Goal: Information Seeking & Learning: Learn about a topic

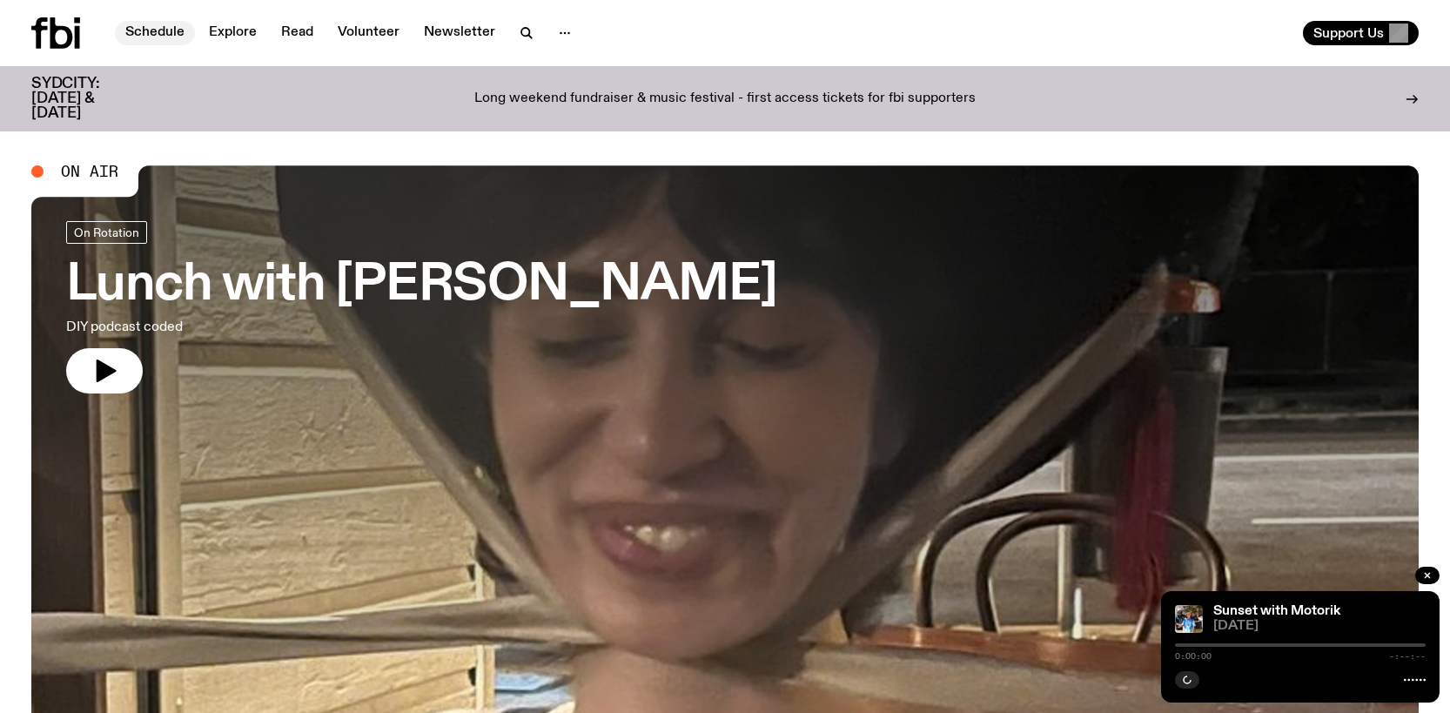
click at [164, 27] on link "Schedule" at bounding box center [155, 33] width 80 height 24
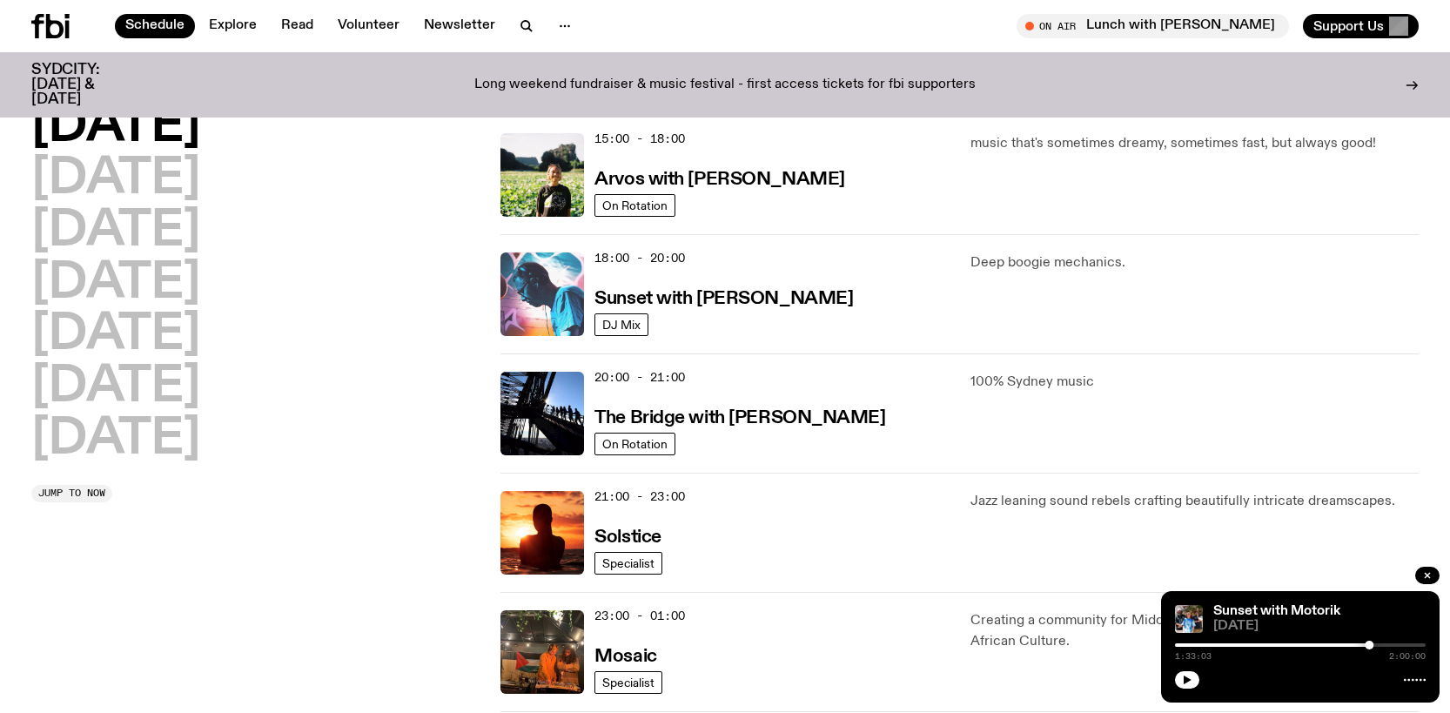
scroll to position [690, 0]
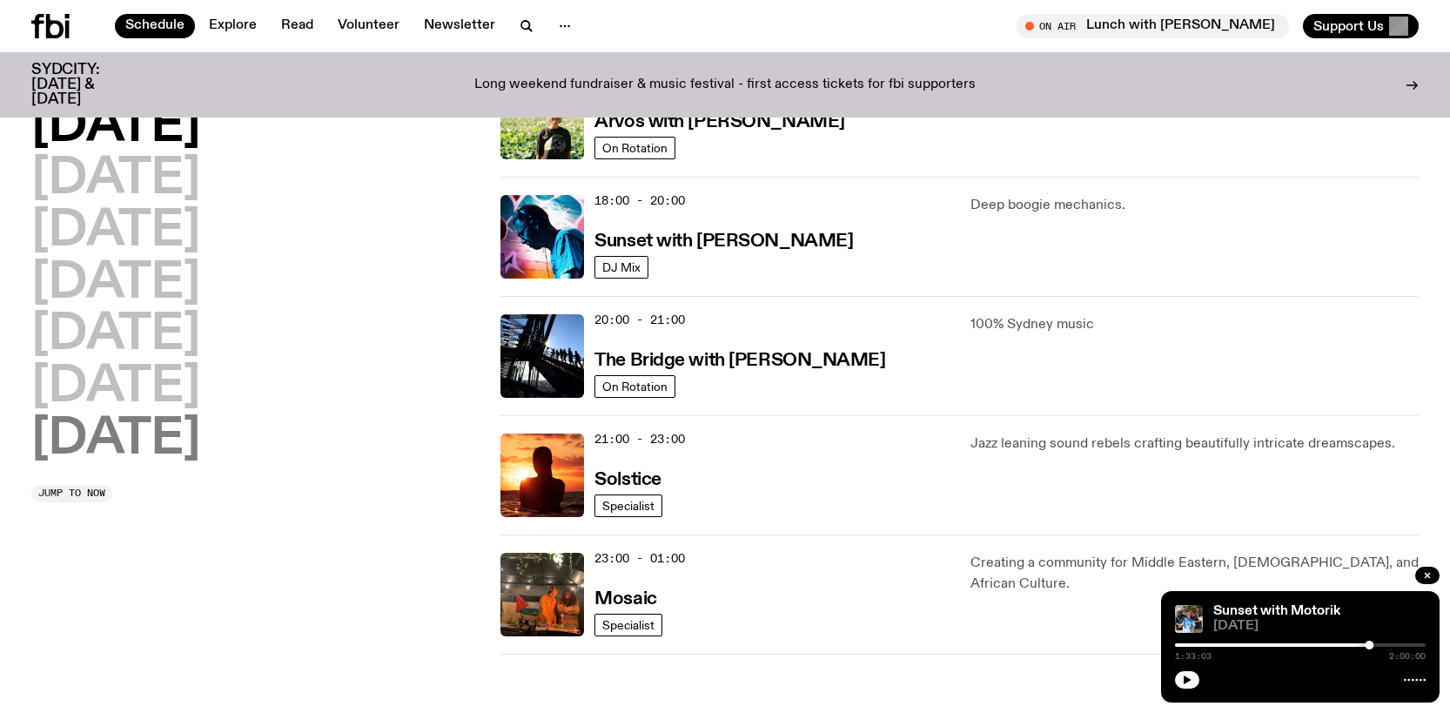
click at [137, 431] on h2 "[DATE]" at bounding box center [115, 439] width 169 height 49
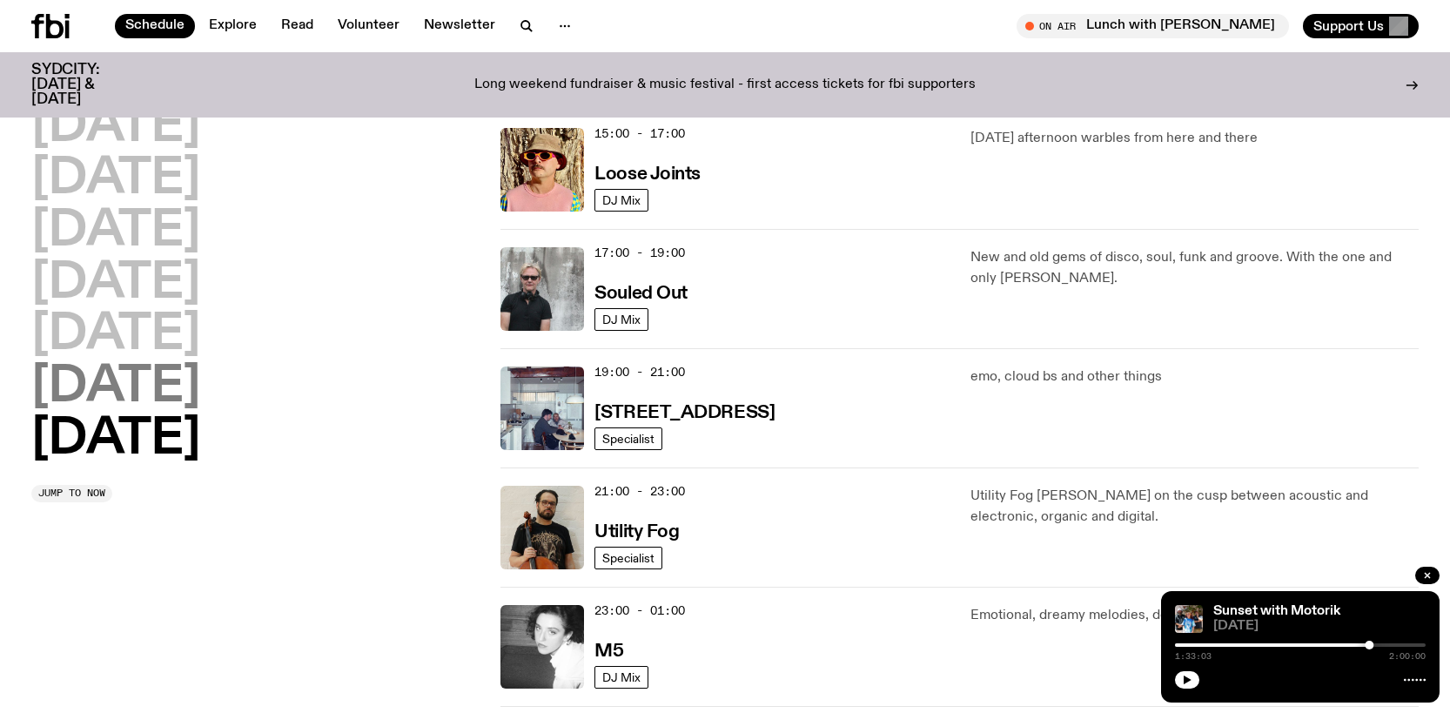
scroll to position [1093, 0]
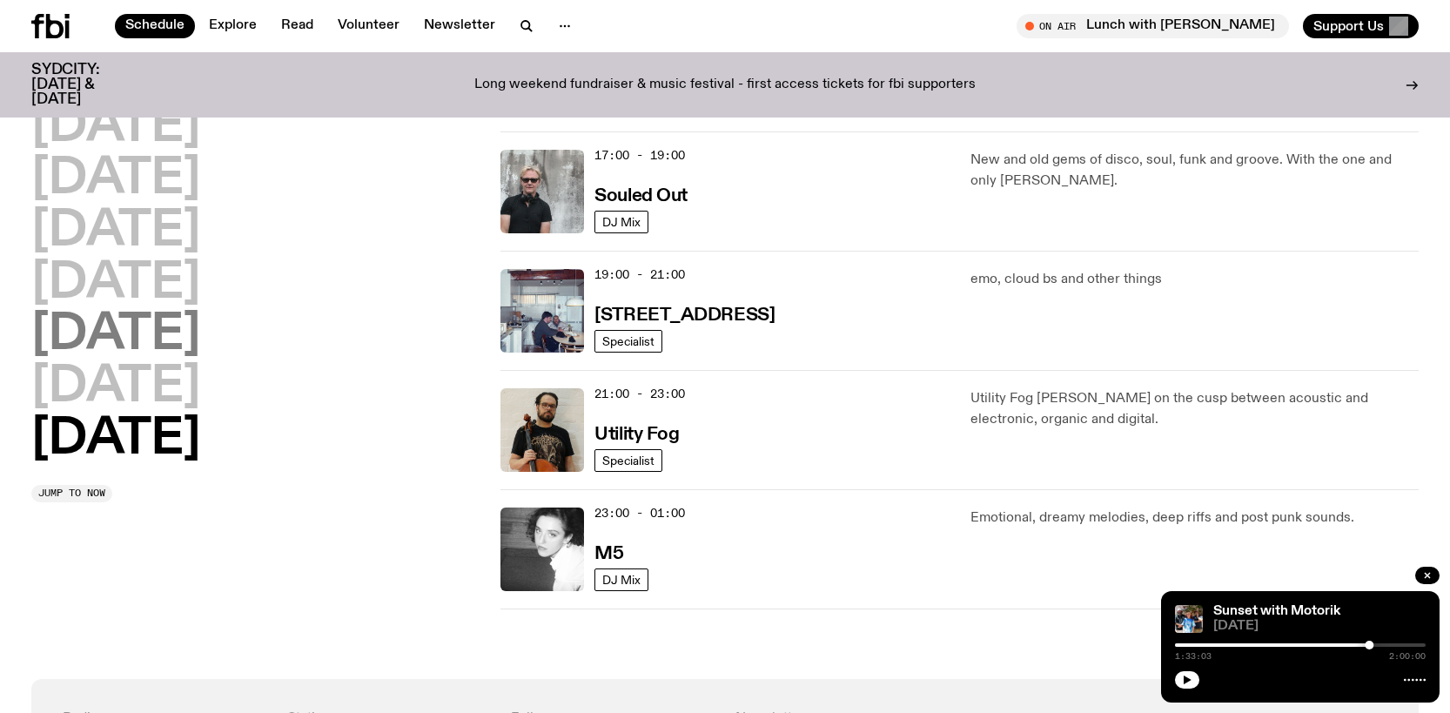
click at [117, 321] on h2 "[DATE]" at bounding box center [115, 335] width 169 height 49
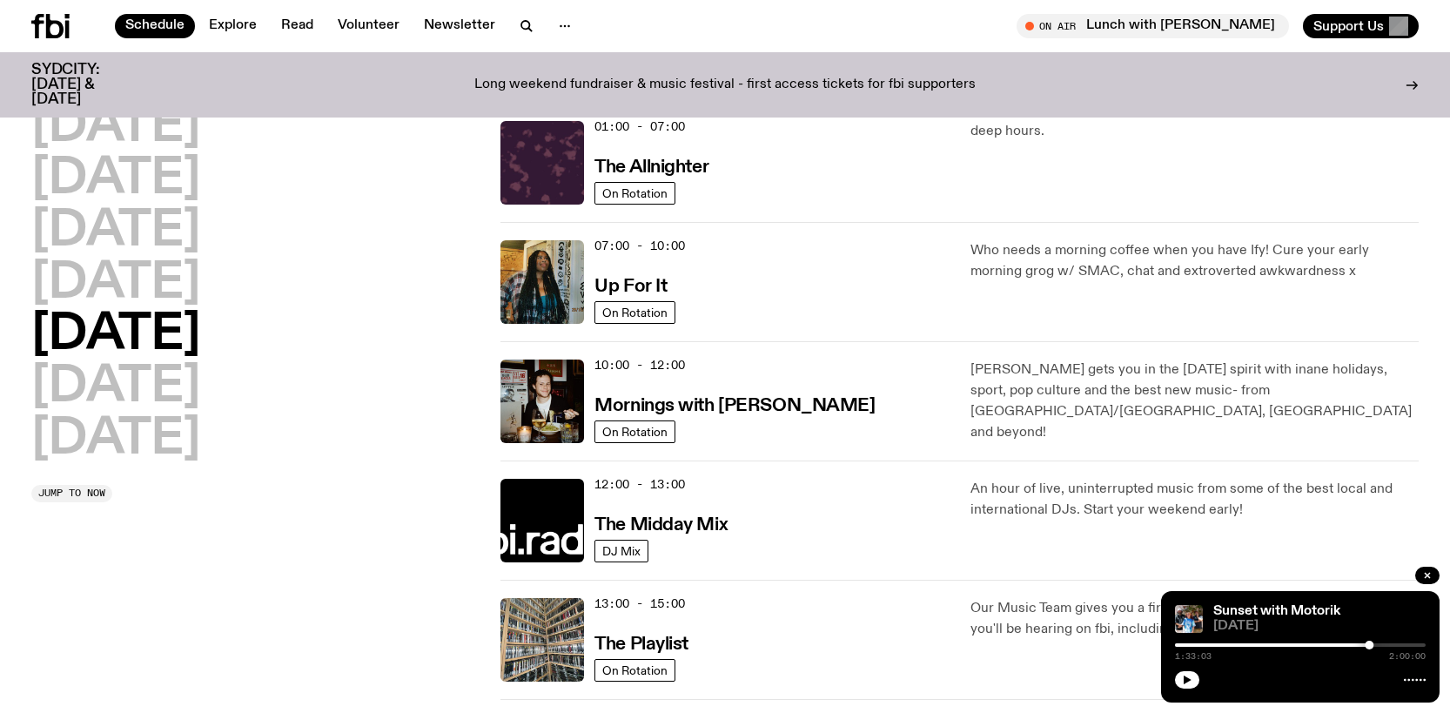
scroll to position [310, 0]
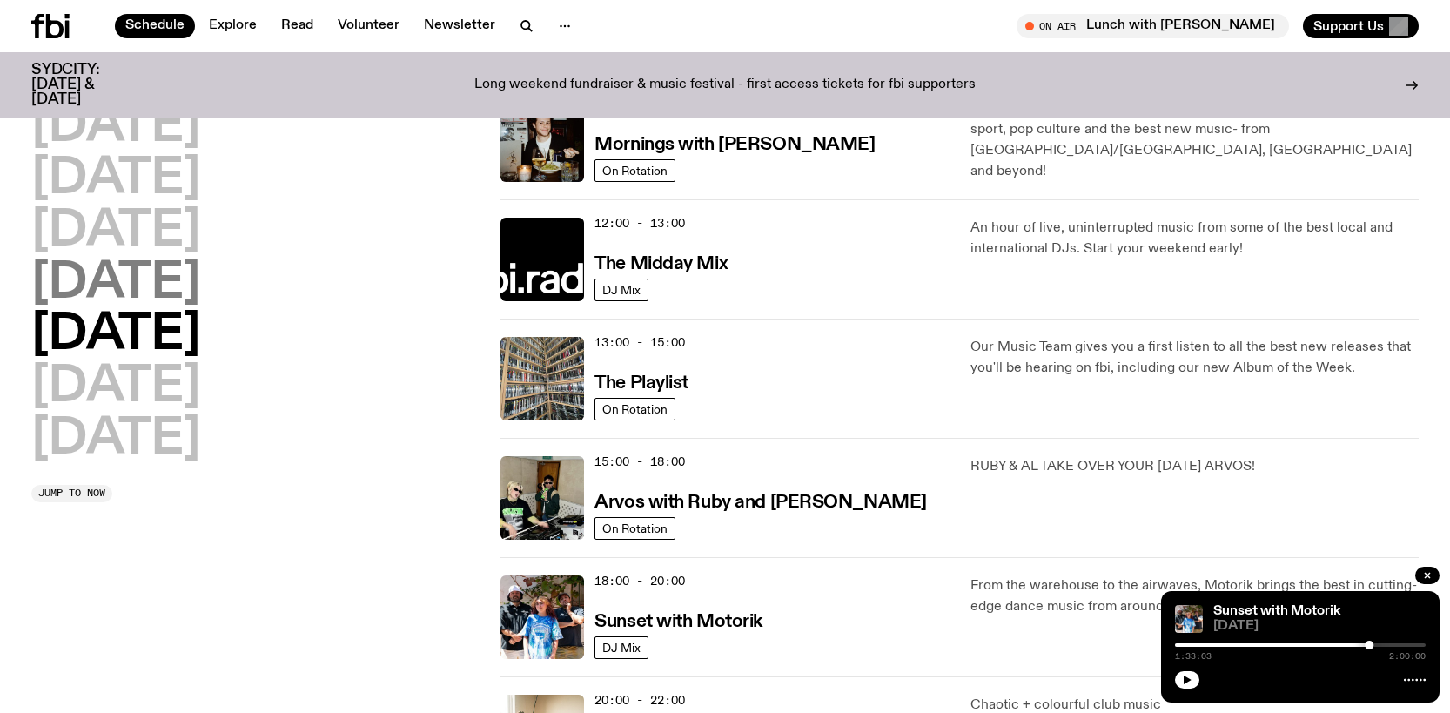
click at [123, 285] on h2 "[DATE]" at bounding box center [115, 283] width 169 height 49
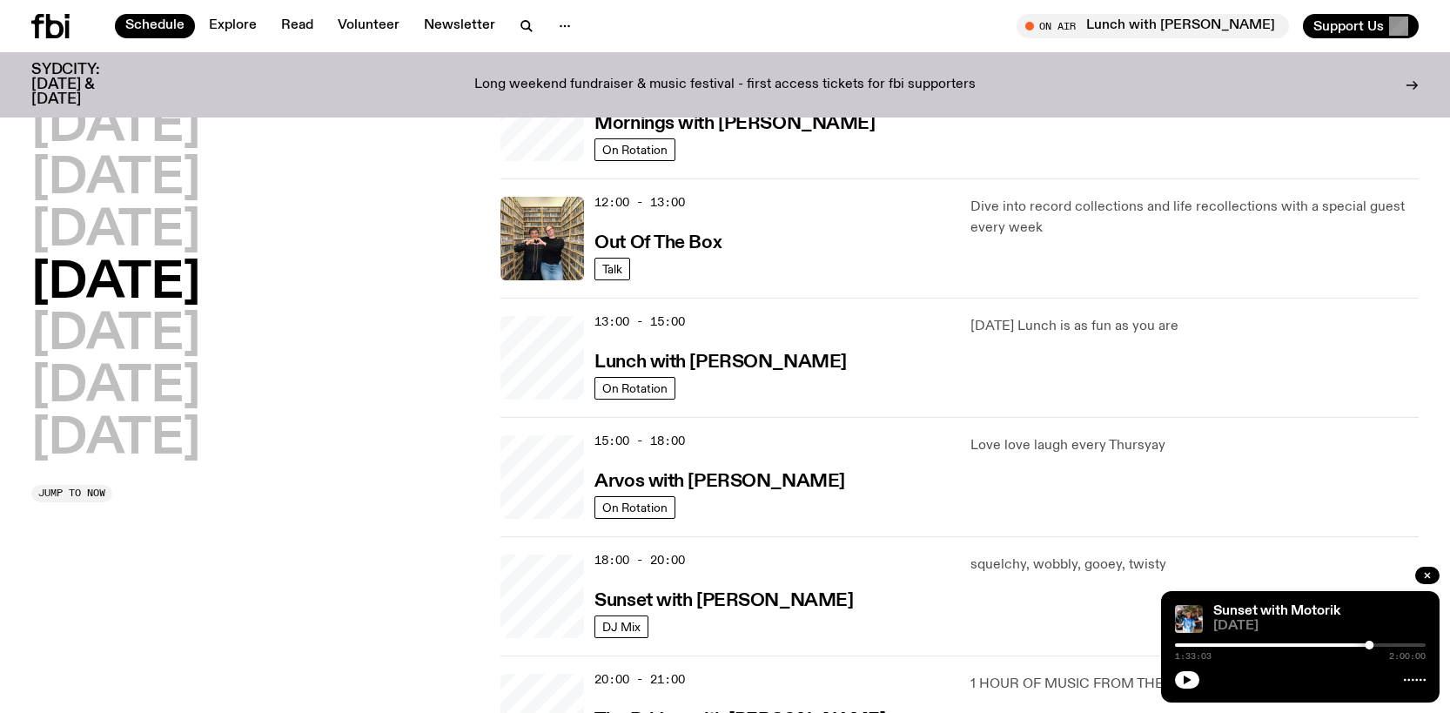
scroll to position [397, 0]
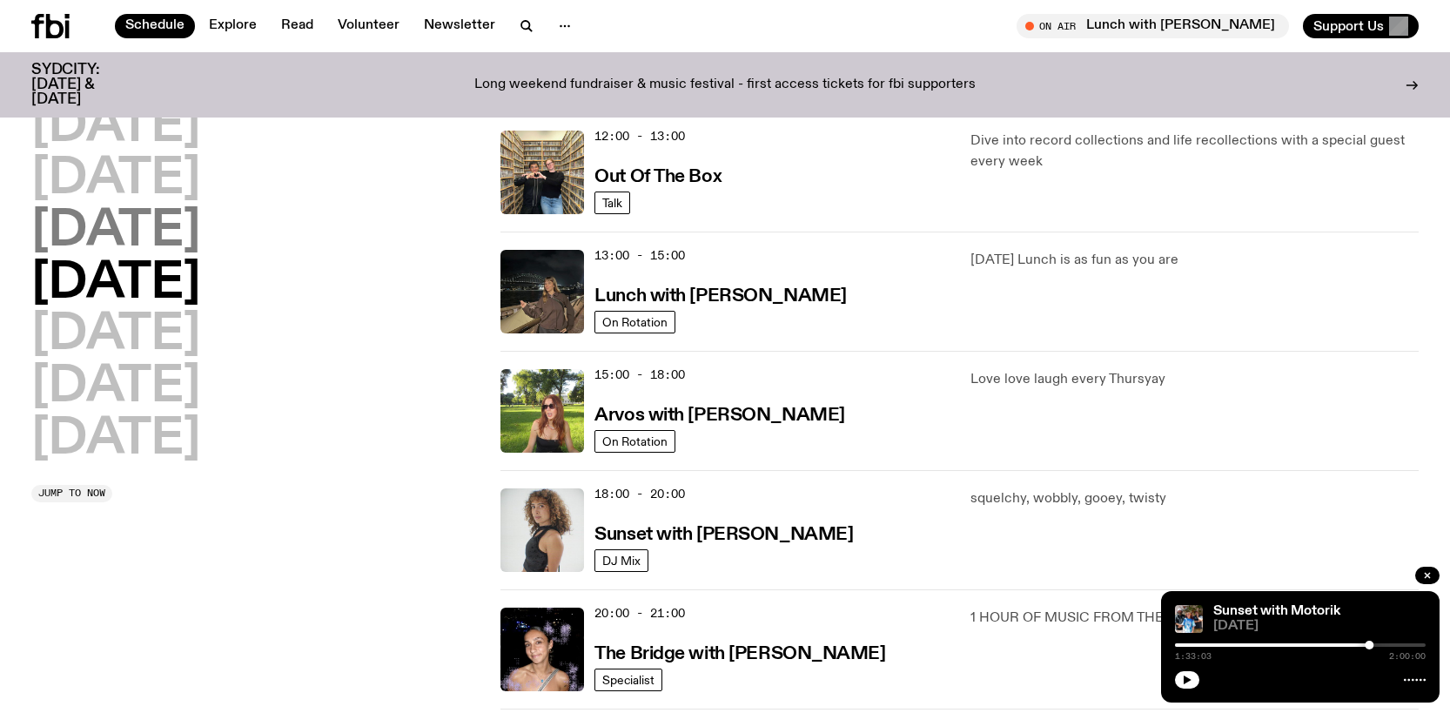
click at [131, 238] on h2 "[DATE]" at bounding box center [115, 231] width 169 height 49
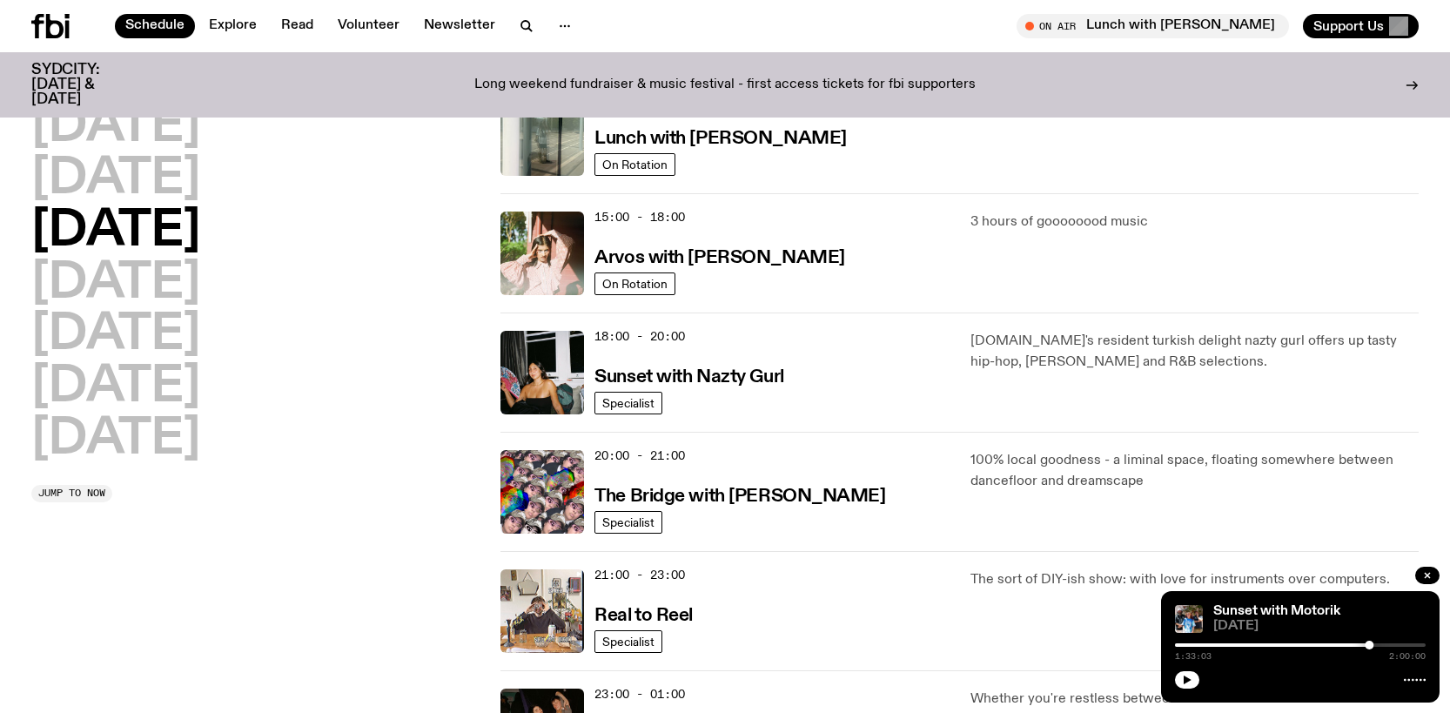
scroll to position [484, 0]
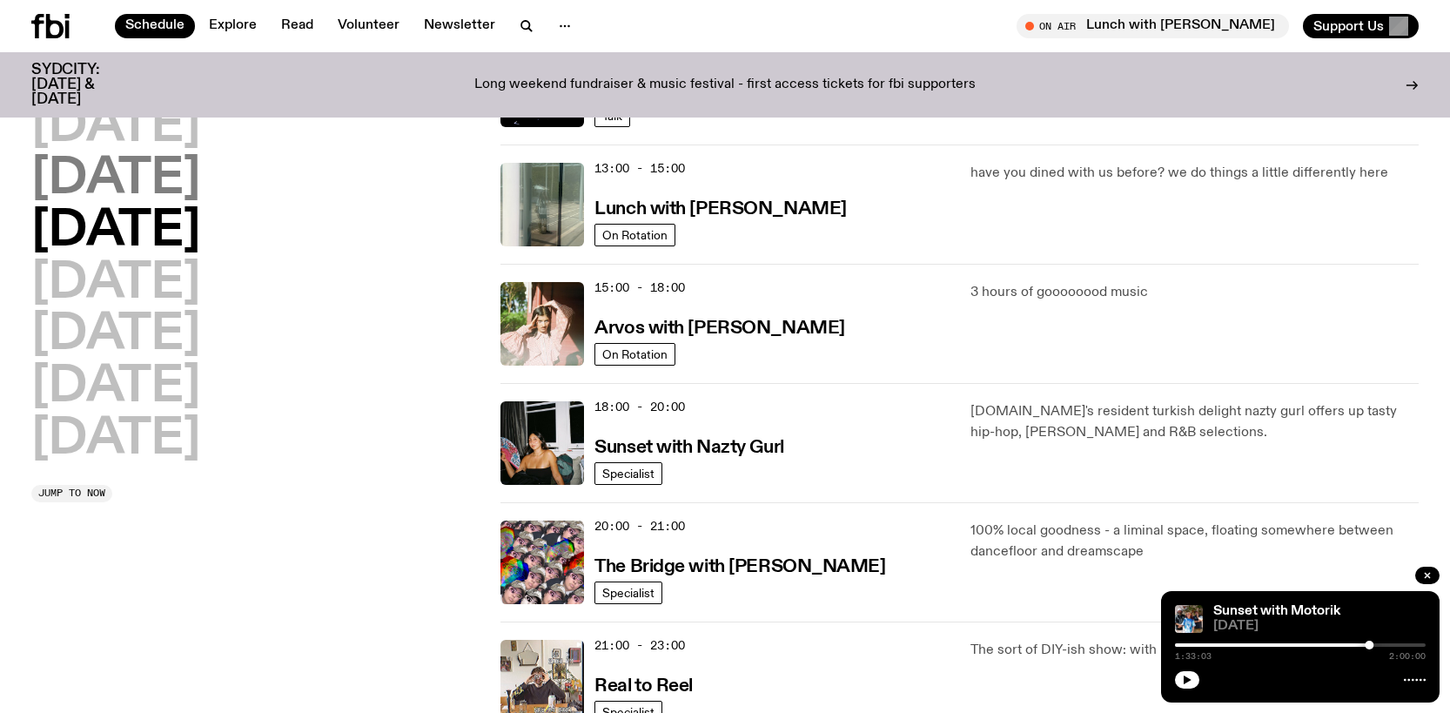
click at [137, 190] on h2 "[DATE]" at bounding box center [115, 179] width 169 height 49
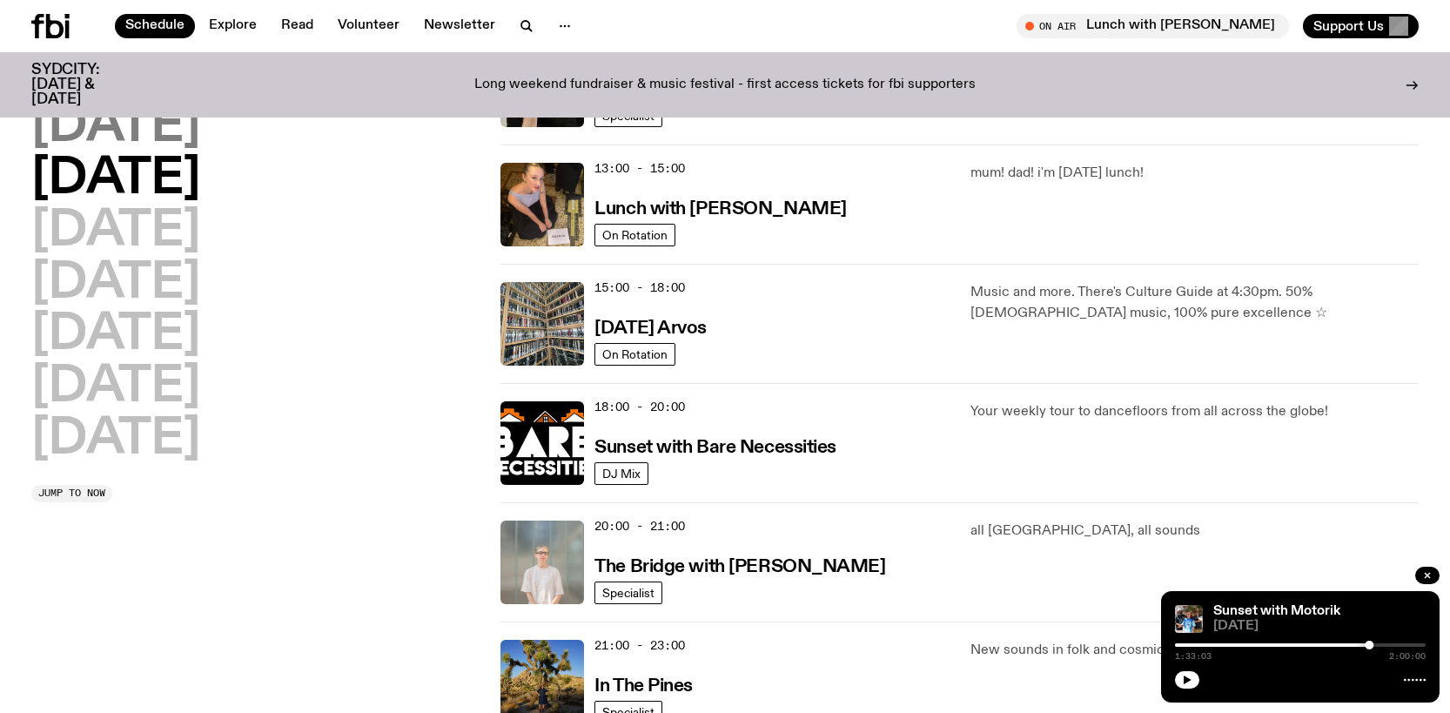
click at [149, 140] on h2 "[DATE]" at bounding box center [115, 127] width 169 height 49
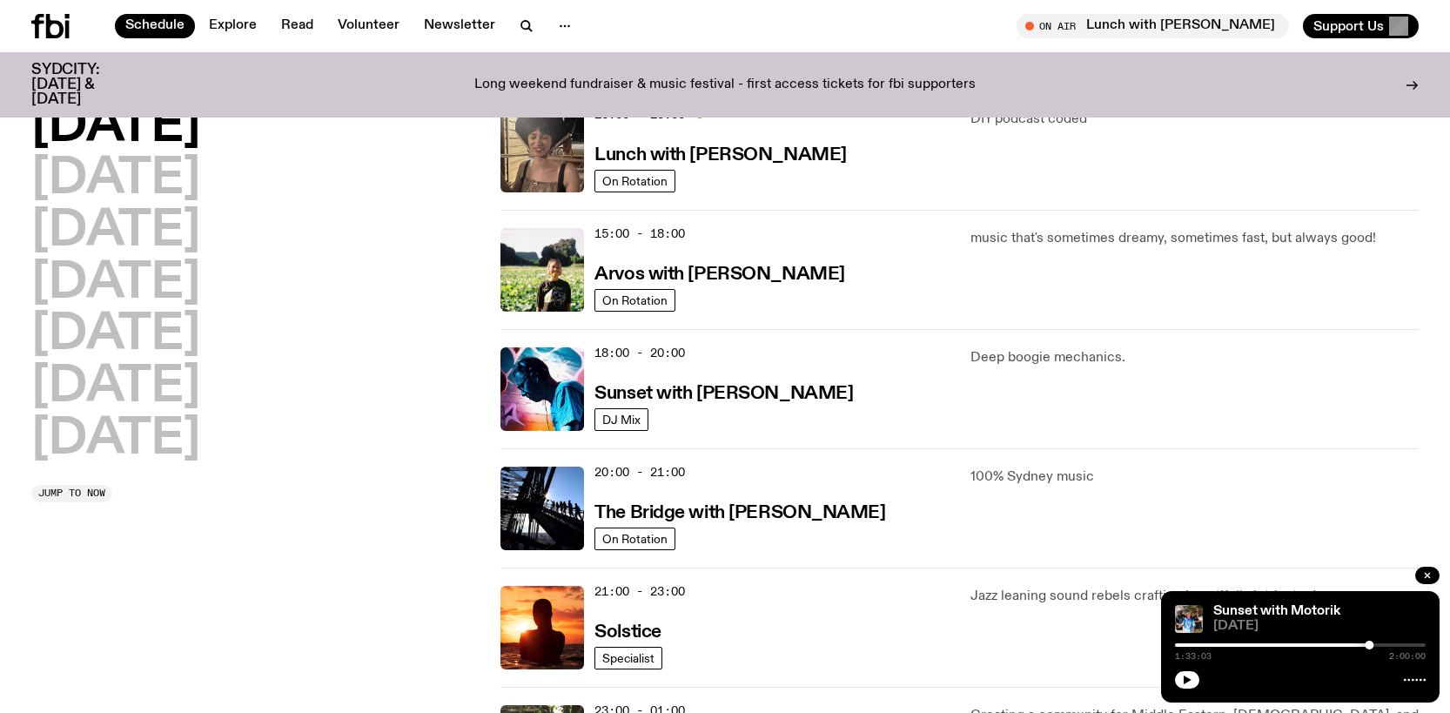
scroll to position [571, 0]
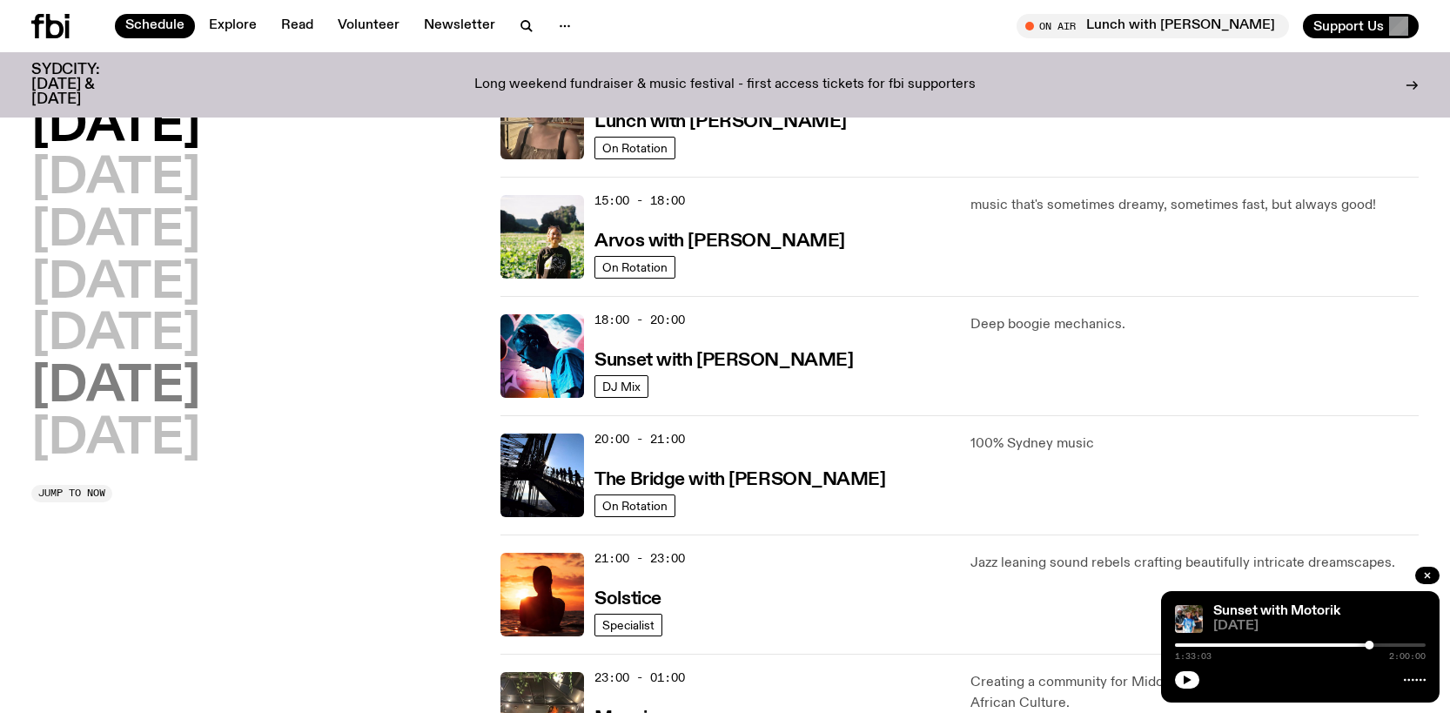
click at [144, 380] on h2 "[DATE]" at bounding box center [115, 387] width 169 height 49
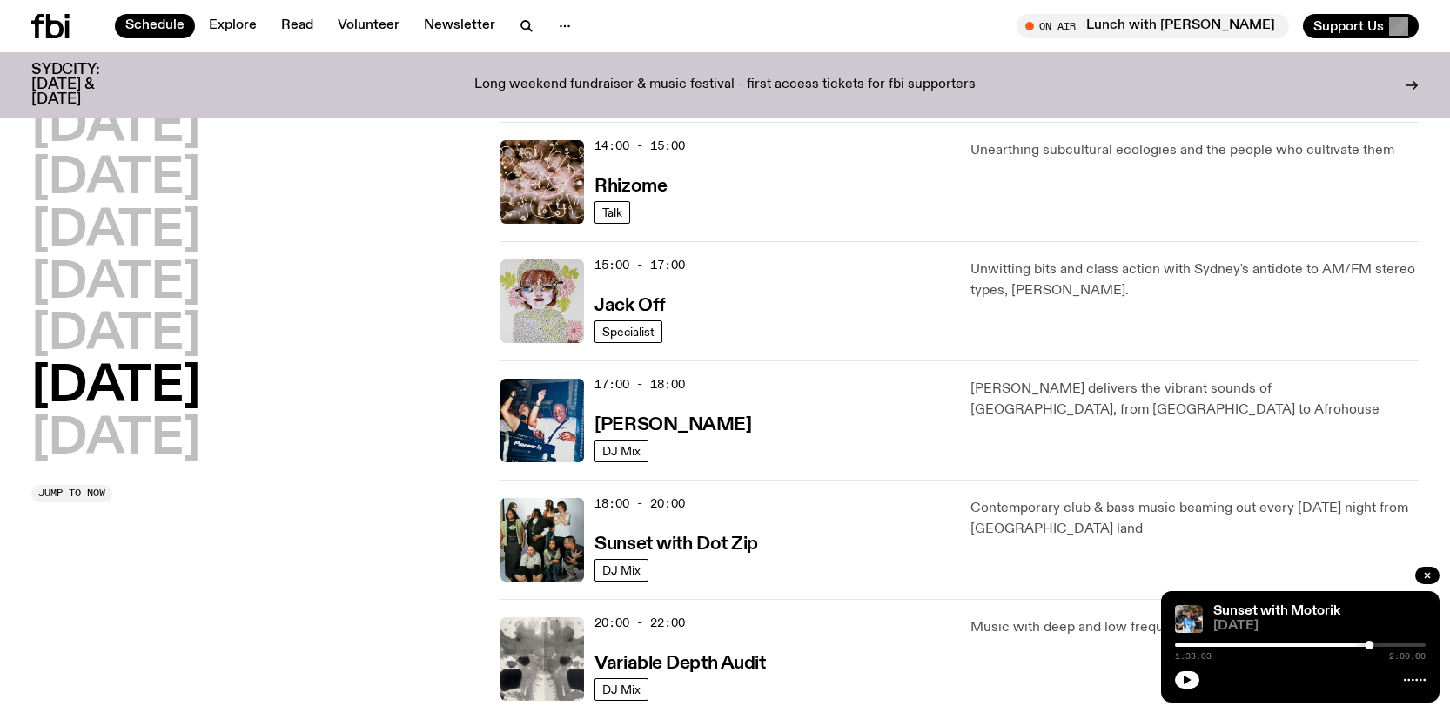
scroll to position [775, 0]
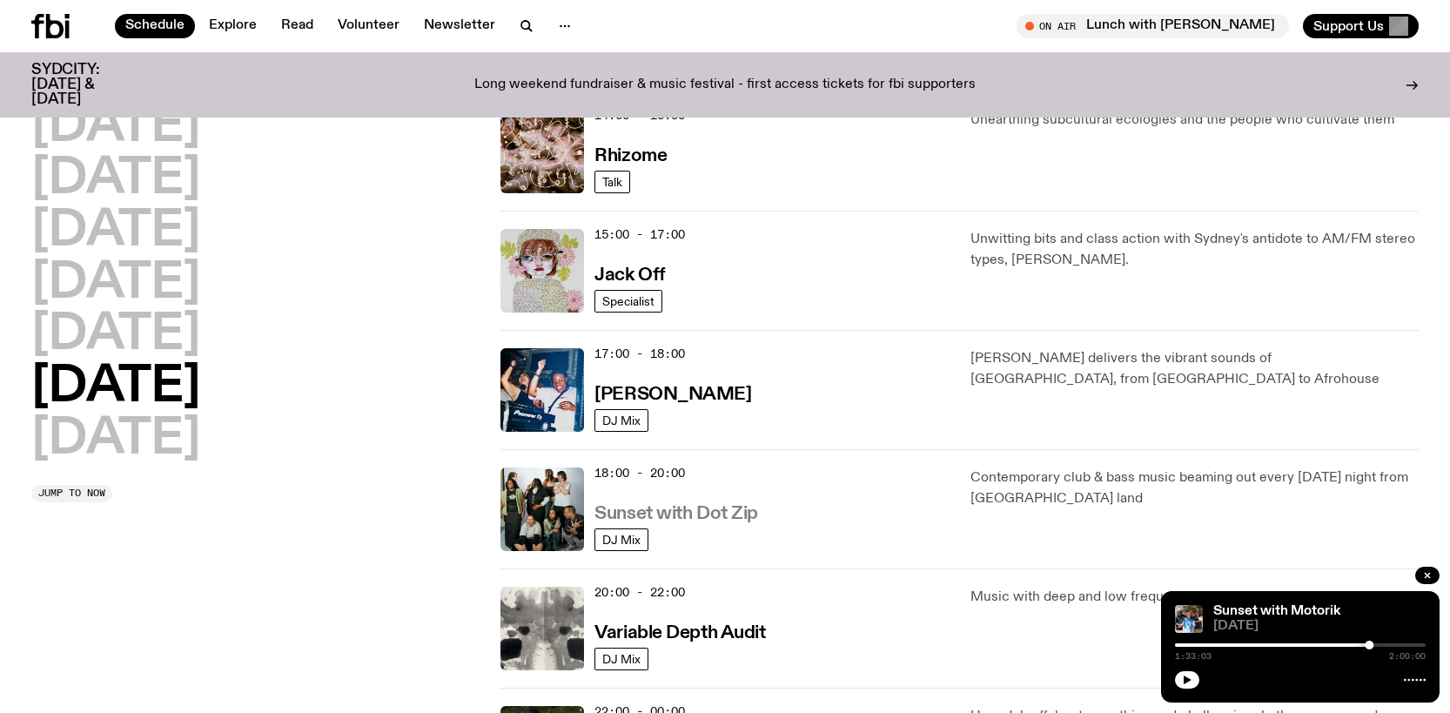
click at [663, 514] on h3 "Sunset with Dot Zip" at bounding box center [676, 514] width 164 height 18
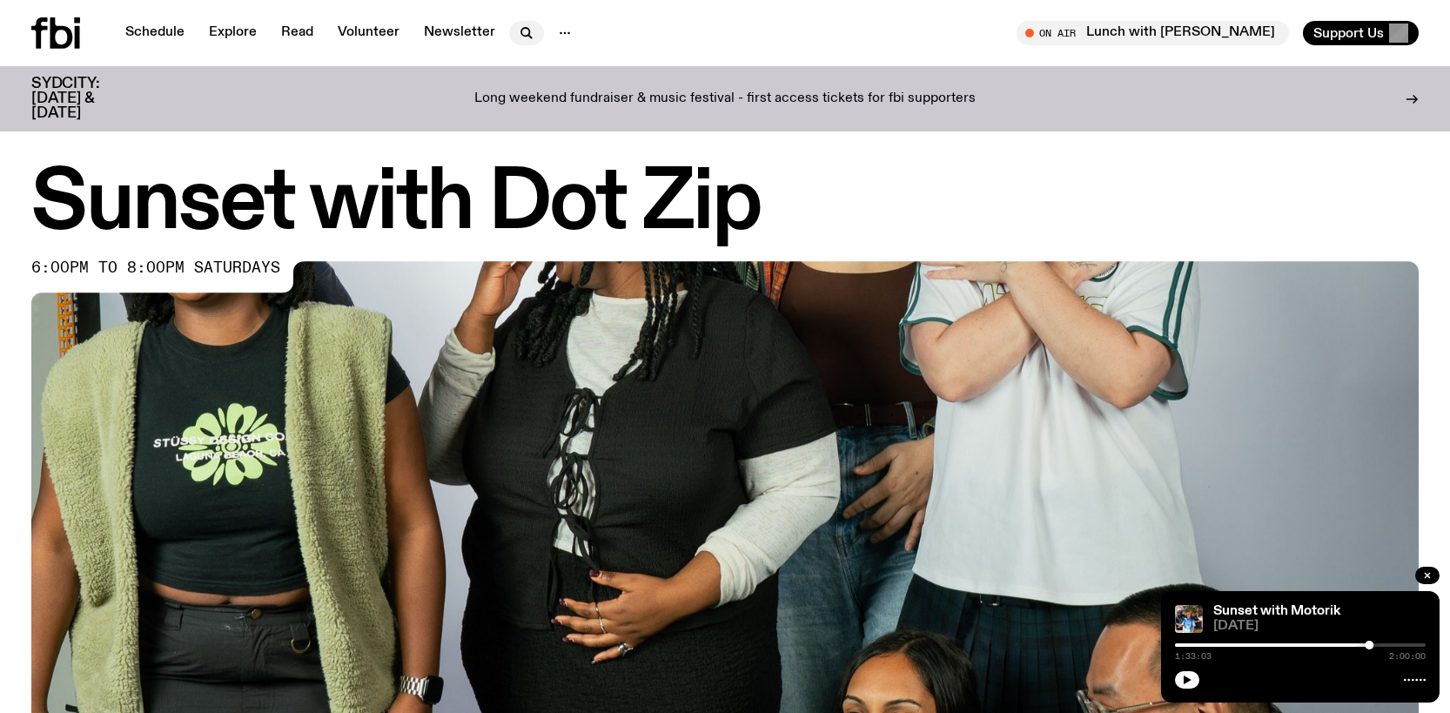
click at [516, 30] on icon "button" at bounding box center [526, 33] width 21 height 21
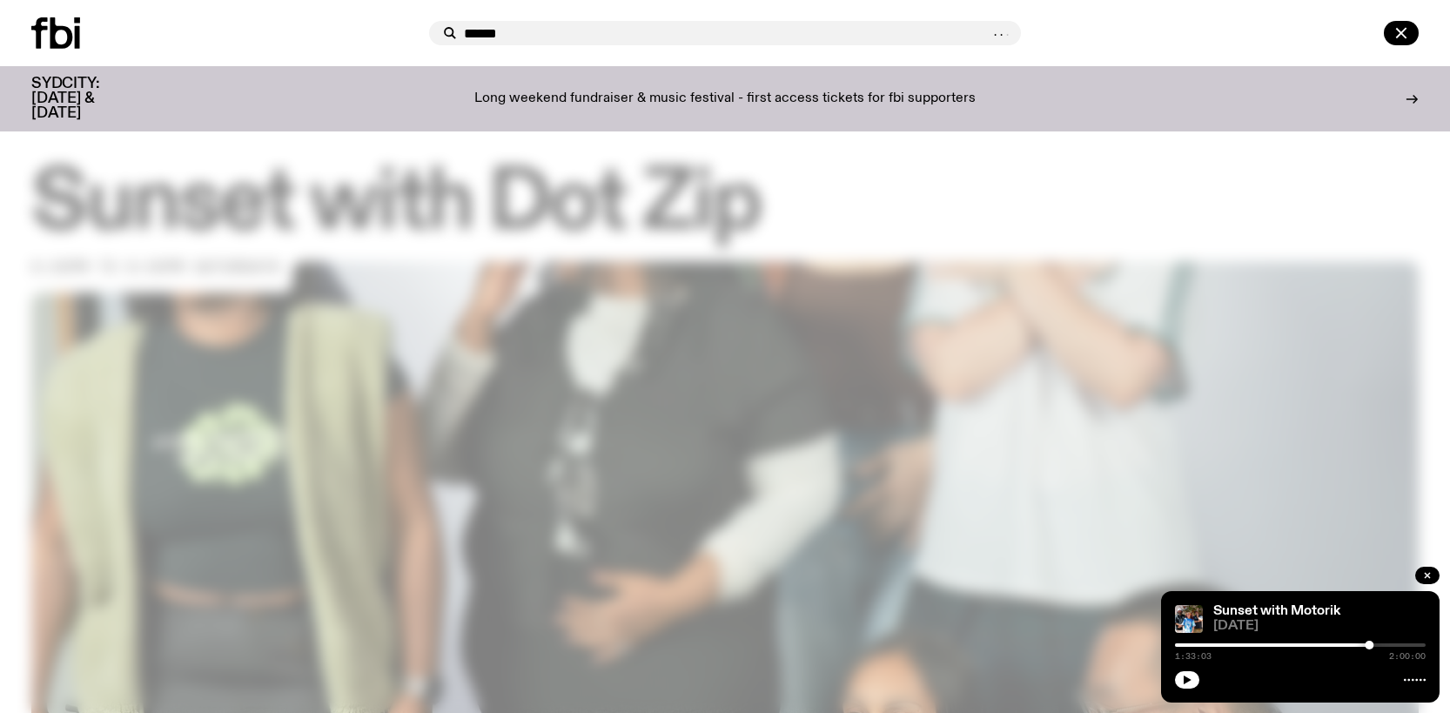
type input "******"
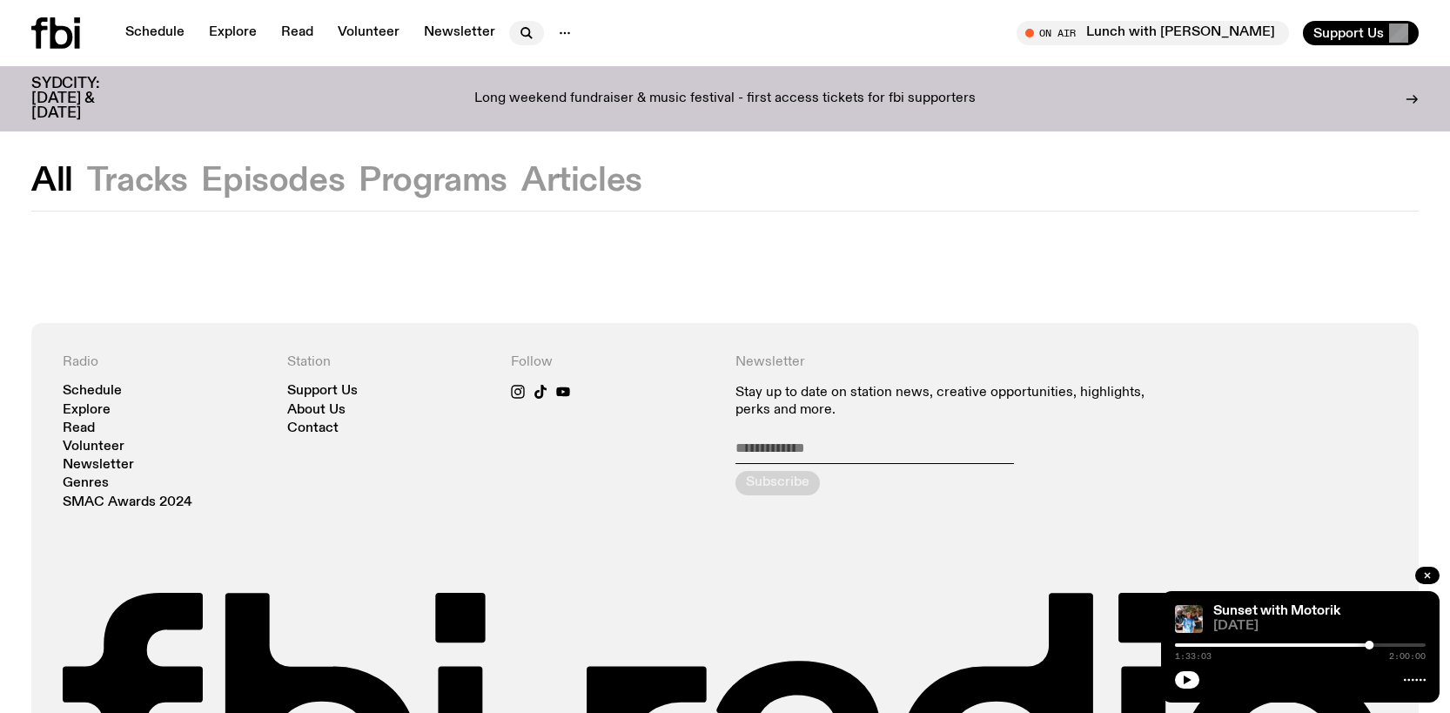
click at [520, 35] on icon "button" at bounding box center [526, 33] width 21 height 21
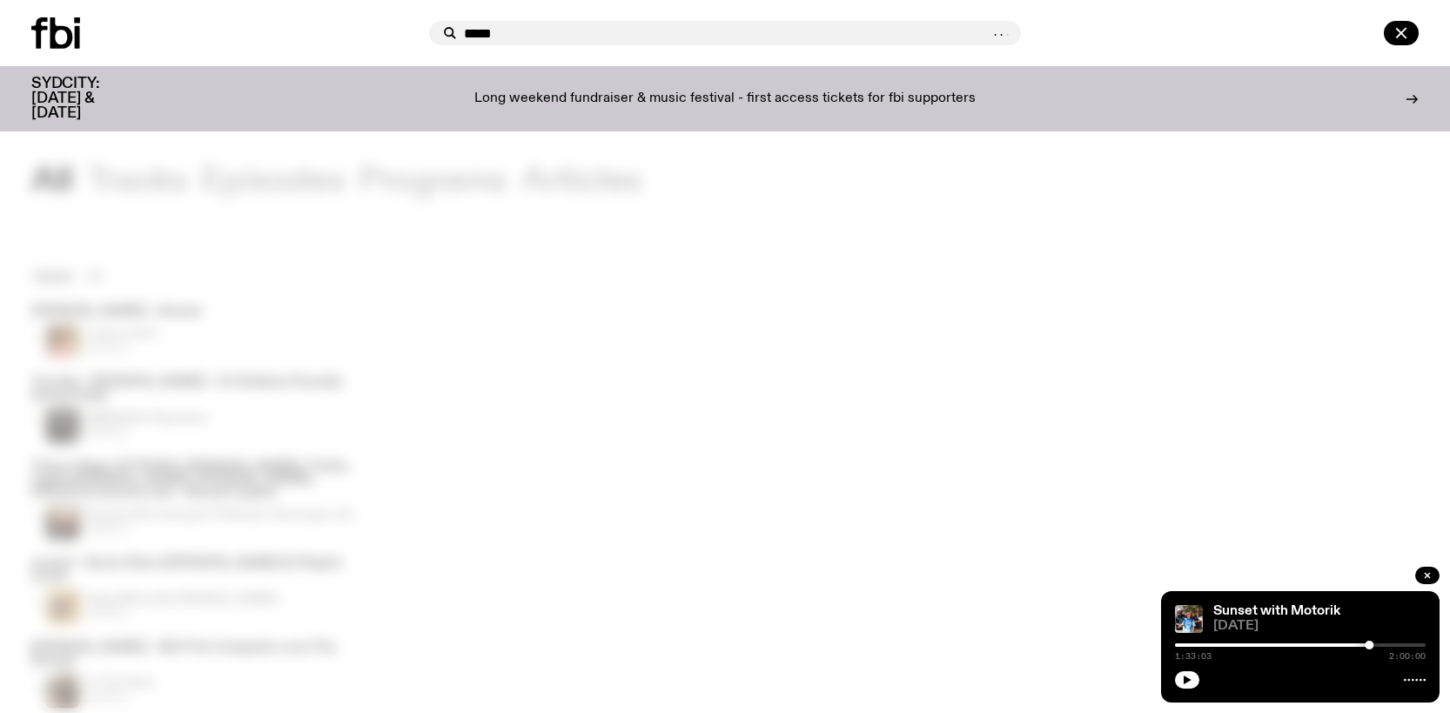
type input "*****"
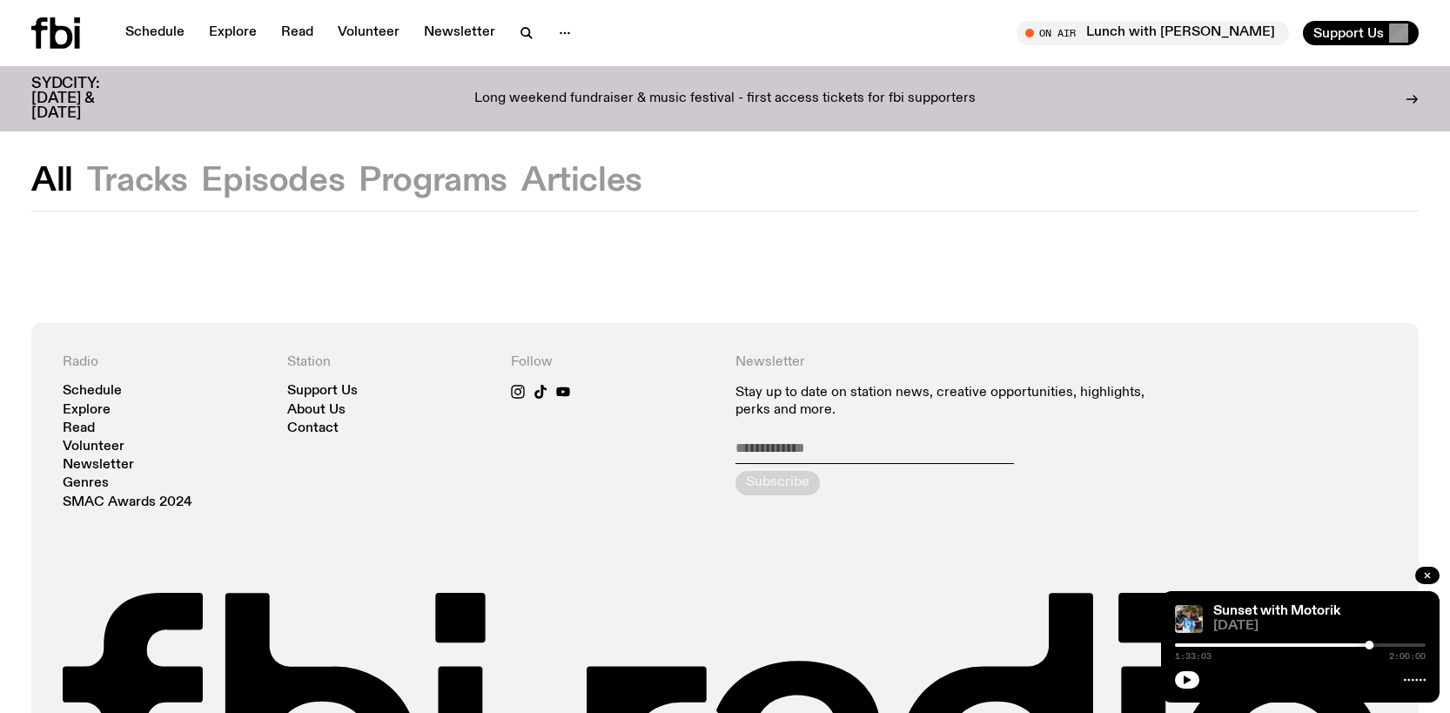
click at [201, 171] on button "Tracks" at bounding box center [273, 180] width 144 height 31
click at [359, 181] on button "Episodes" at bounding box center [433, 180] width 149 height 31
click at [170, 30] on link "Schedule" at bounding box center [155, 33] width 80 height 24
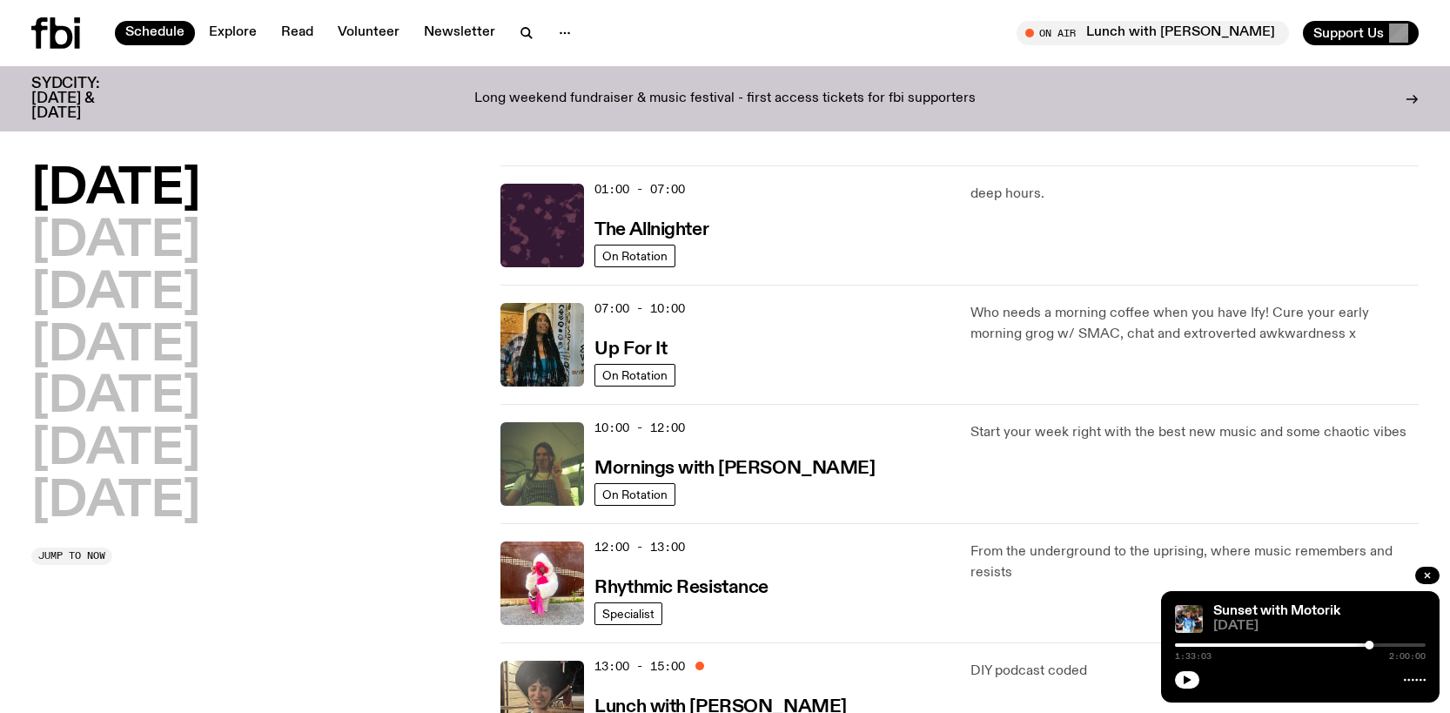
click at [1412, 92] on icon at bounding box center [1412, 99] width 14 height 14
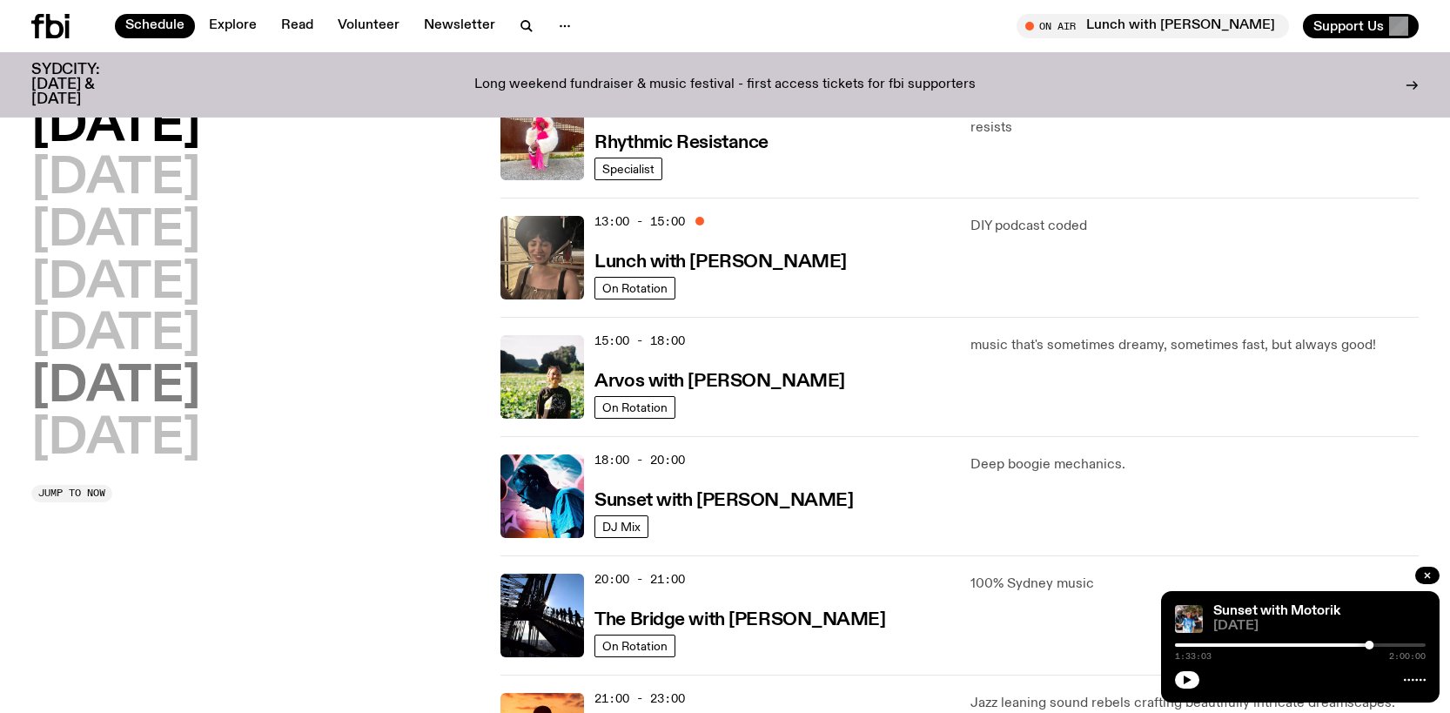
click at [146, 394] on h2 "[DATE]" at bounding box center [115, 387] width 169 height 49
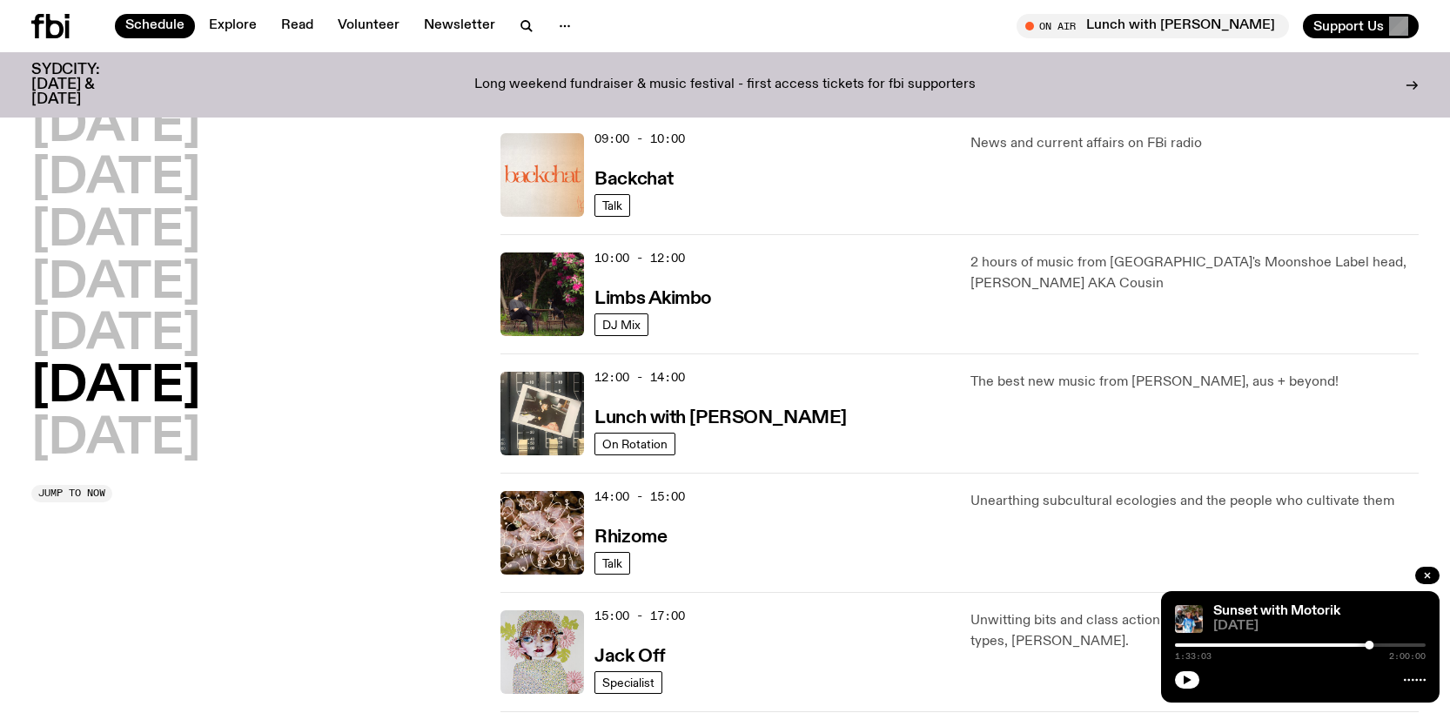
scroll to position [397, 0]
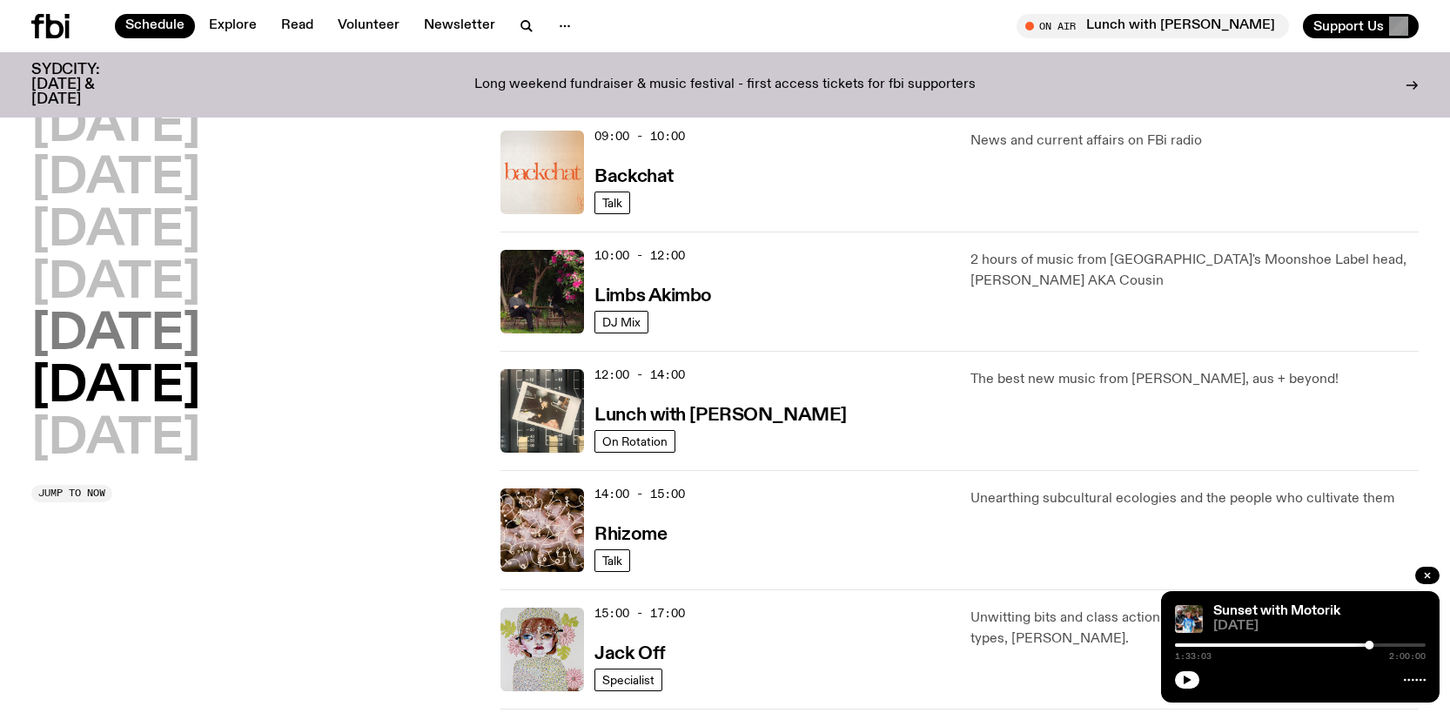
click at [131, 324] on h2 "[DATE]" at bounding box center [115, 335] width 169 height 49
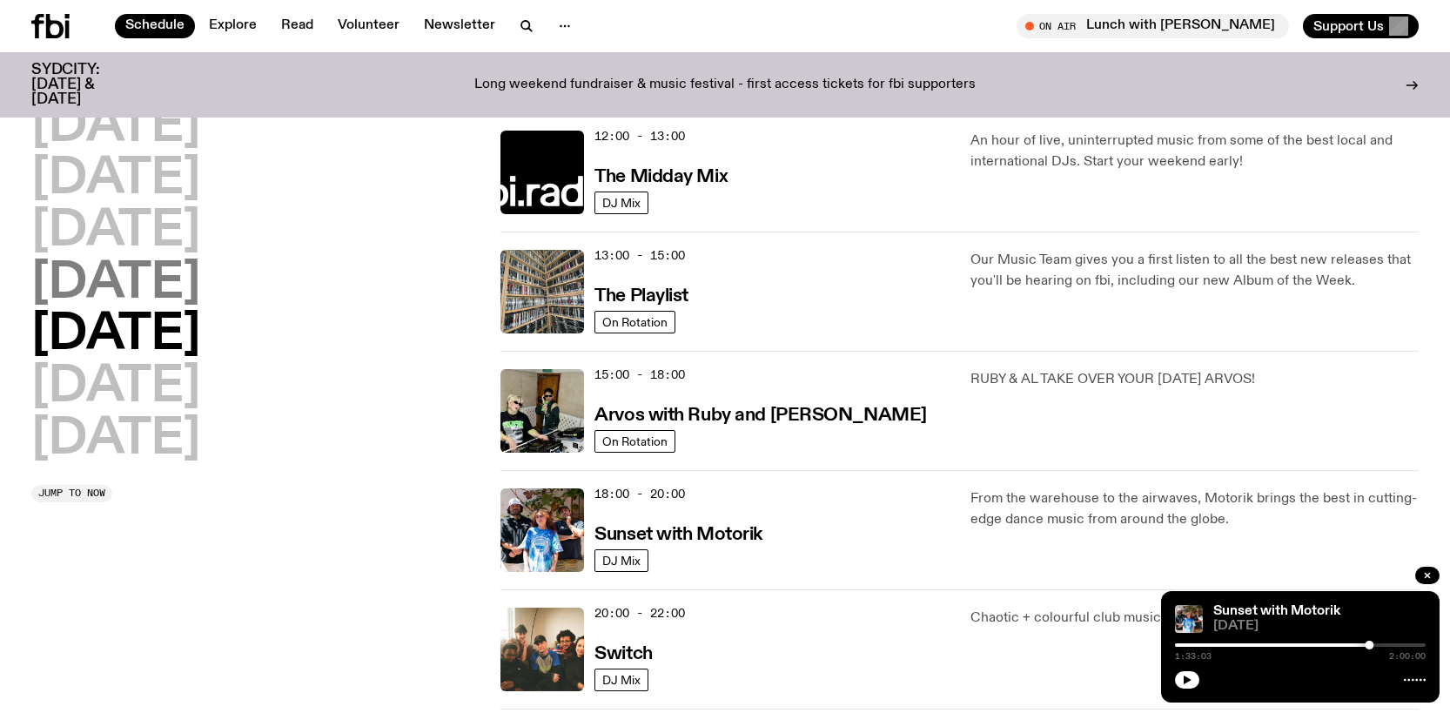
click at [159, 287] on h2 "[DATE]" at bounding box center [115, 283] width 169 height 49
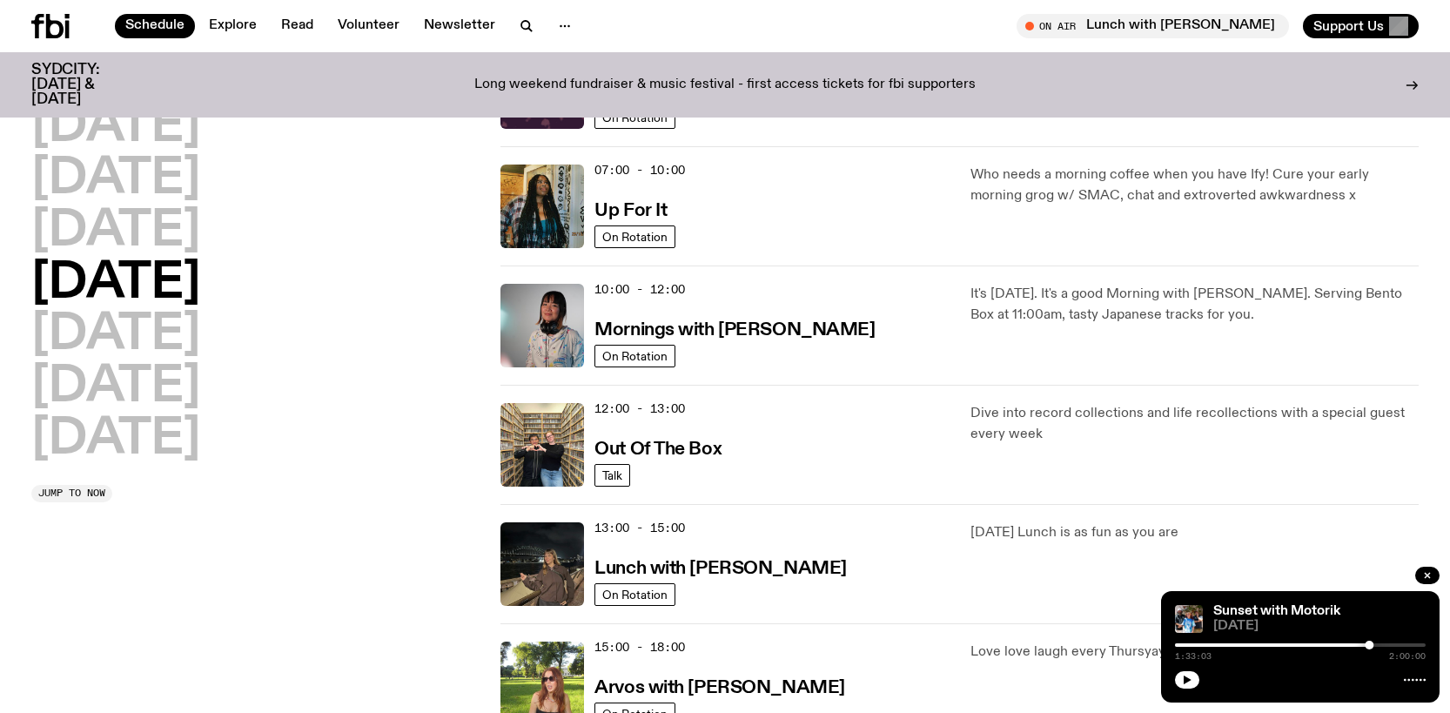
scroll to position [310, 0]
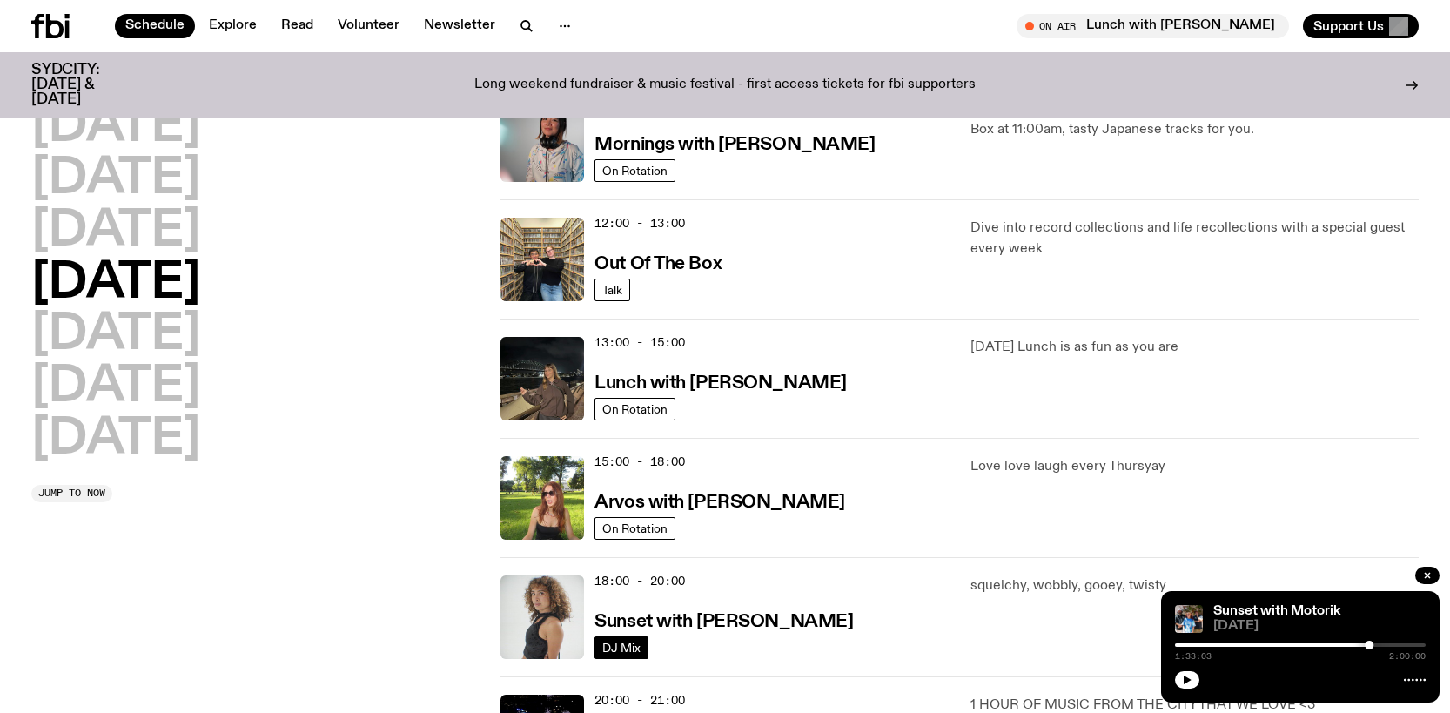
click at [623, 647] on span "DJ Mix" at bounding box center [621, 646] width 38 height 13
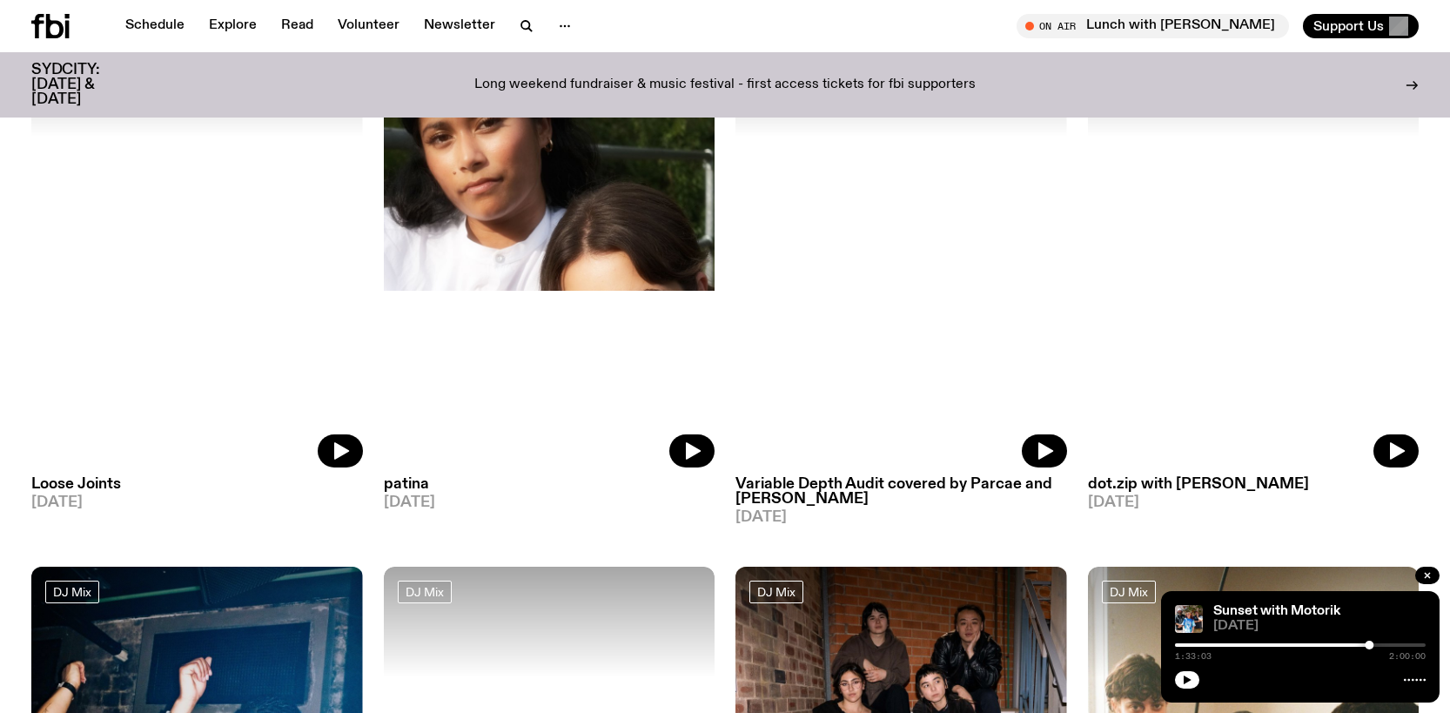
scroll to position [1820, 0]
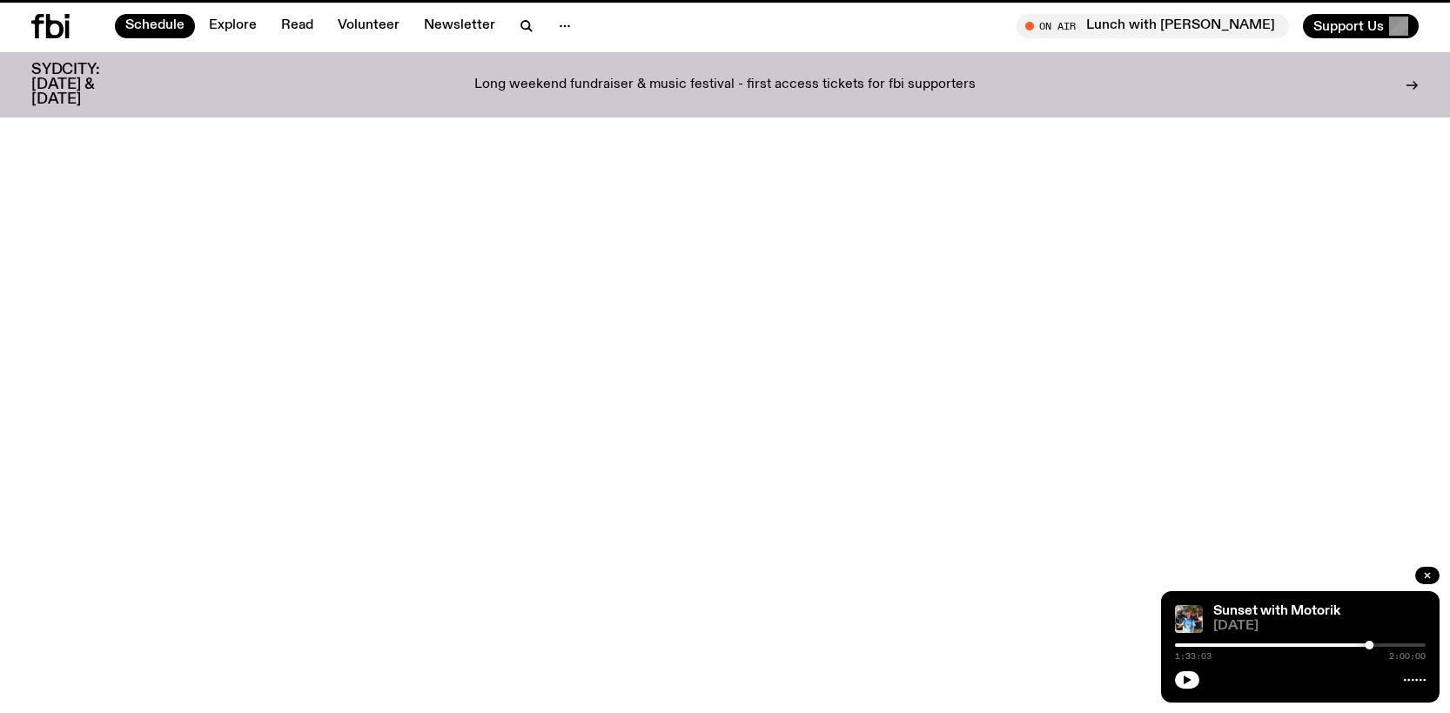
scroll to position [310, 0]
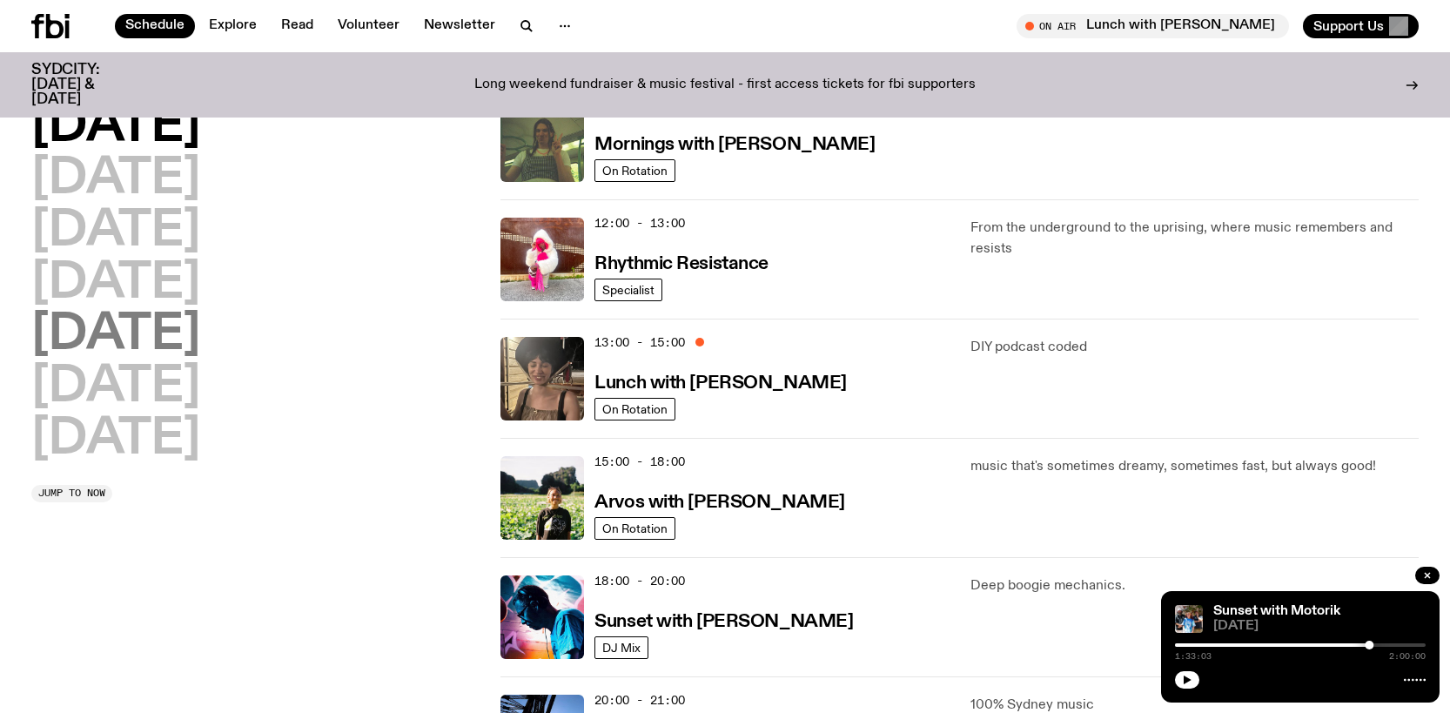
click at [164, 346] on h2 "[DATE]" at bounding box center [115, 335] width 169 height 49
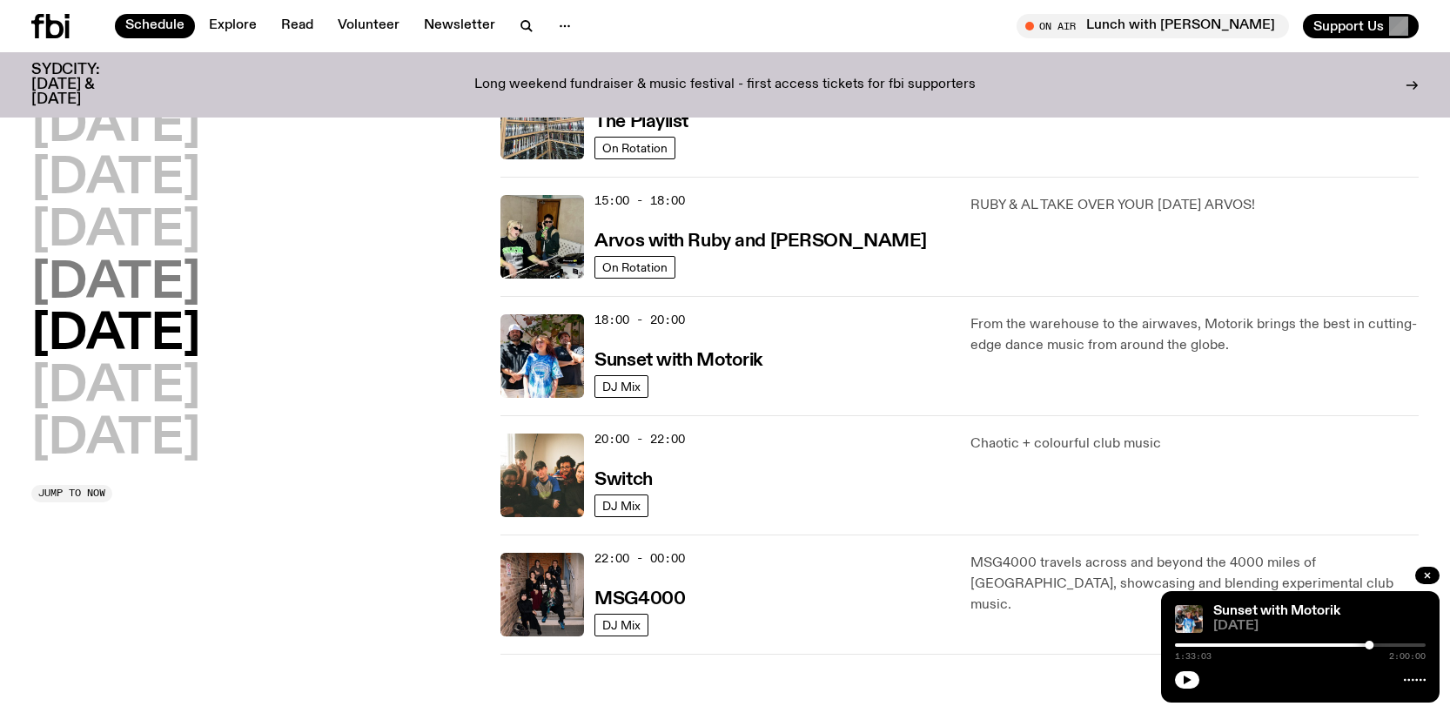
click at [170, 269] on h2 "[DATE]" at bounding box center [115, 283] width 169 height 49
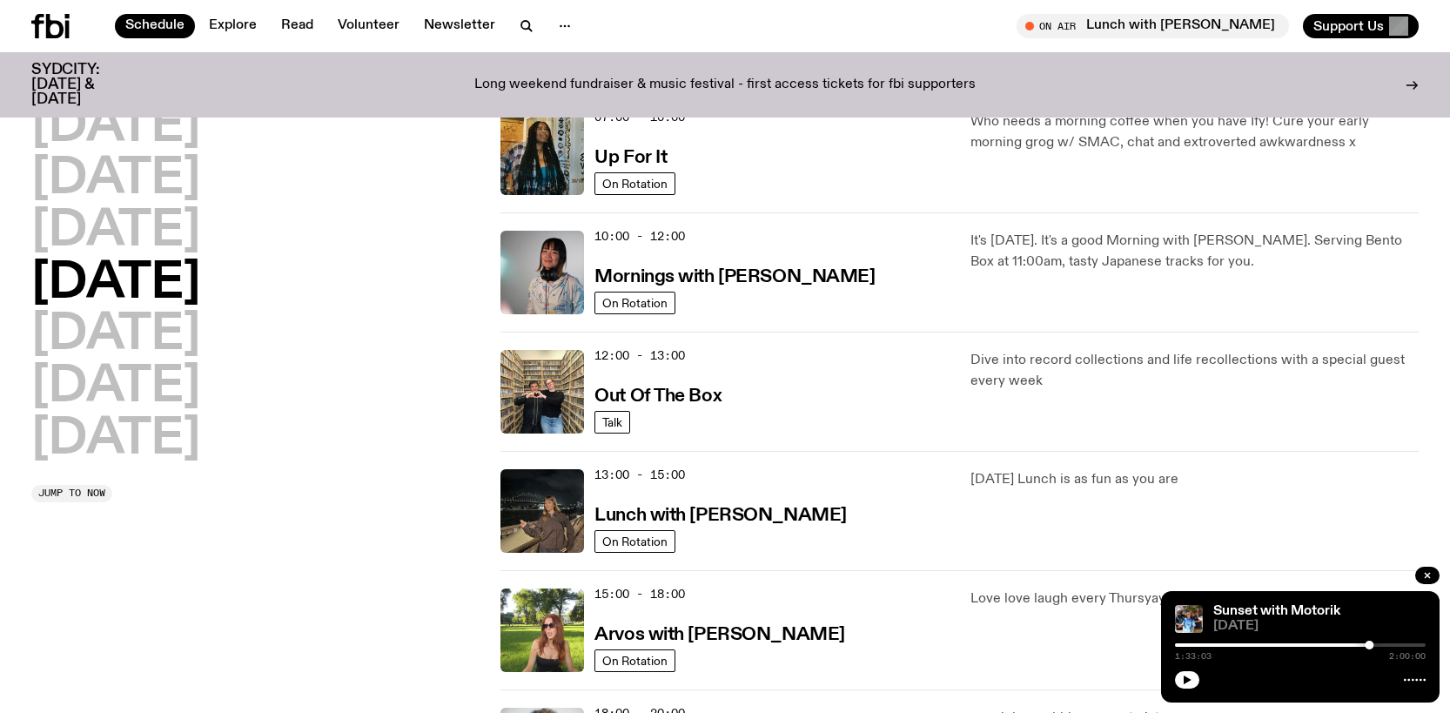
scroll to position [484, 0]
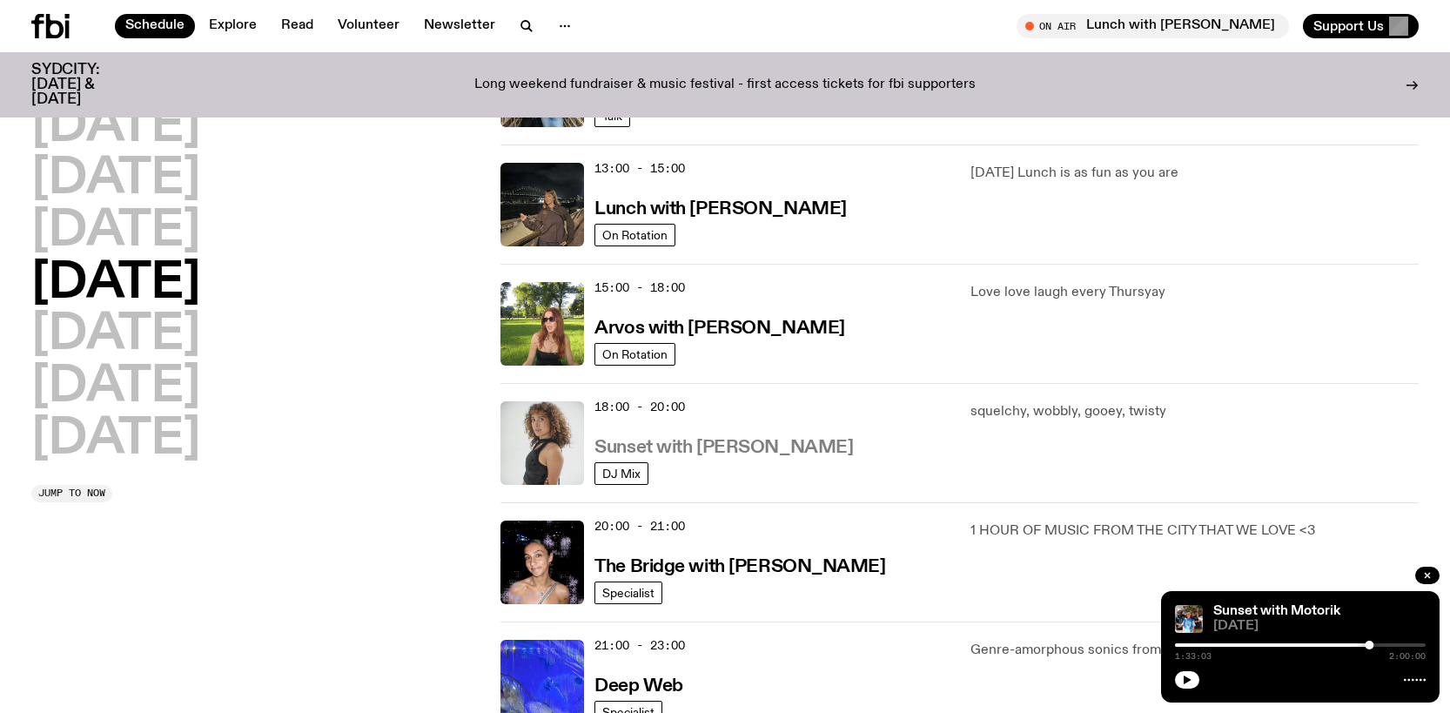
click at [720, 448] on h3 "Sunset with [PERSON_NAME]" at bounding box center [723, 448] width 258 height 18
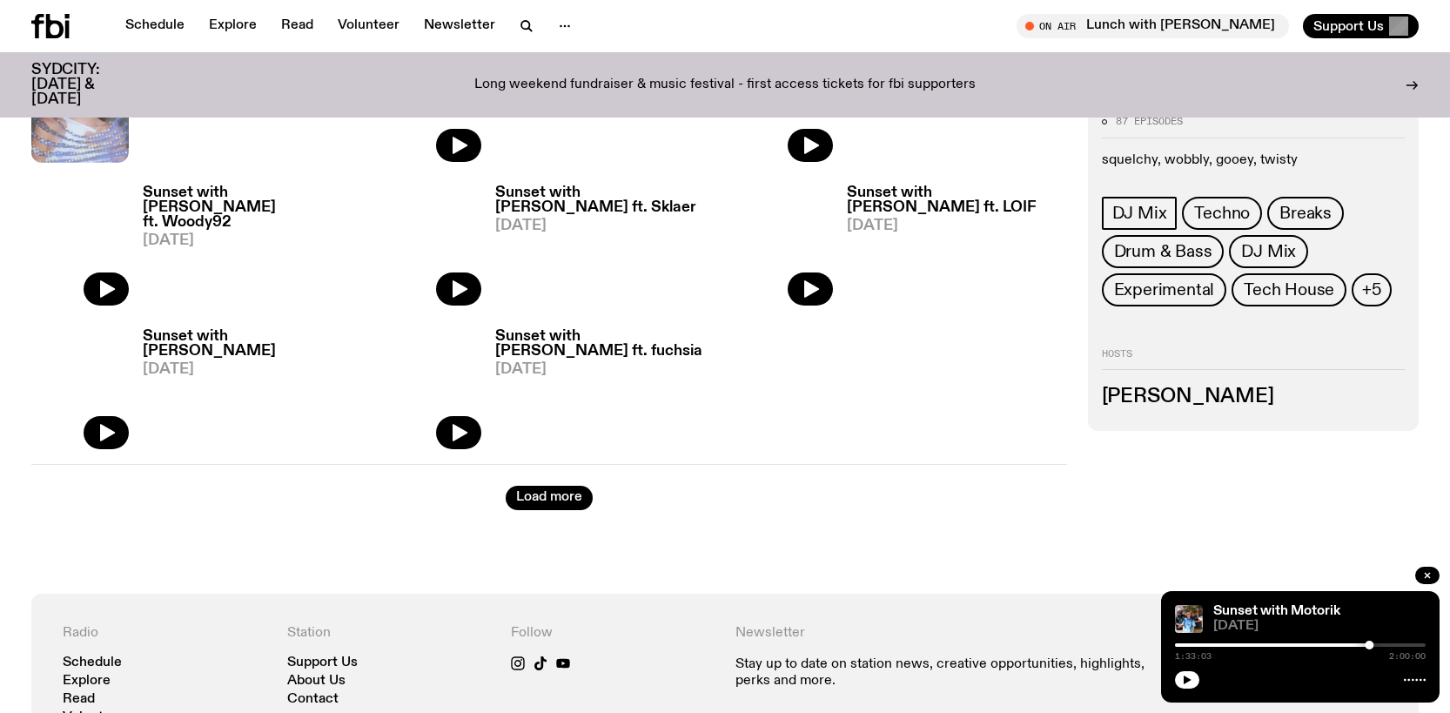
scroll to position [2336, 0]
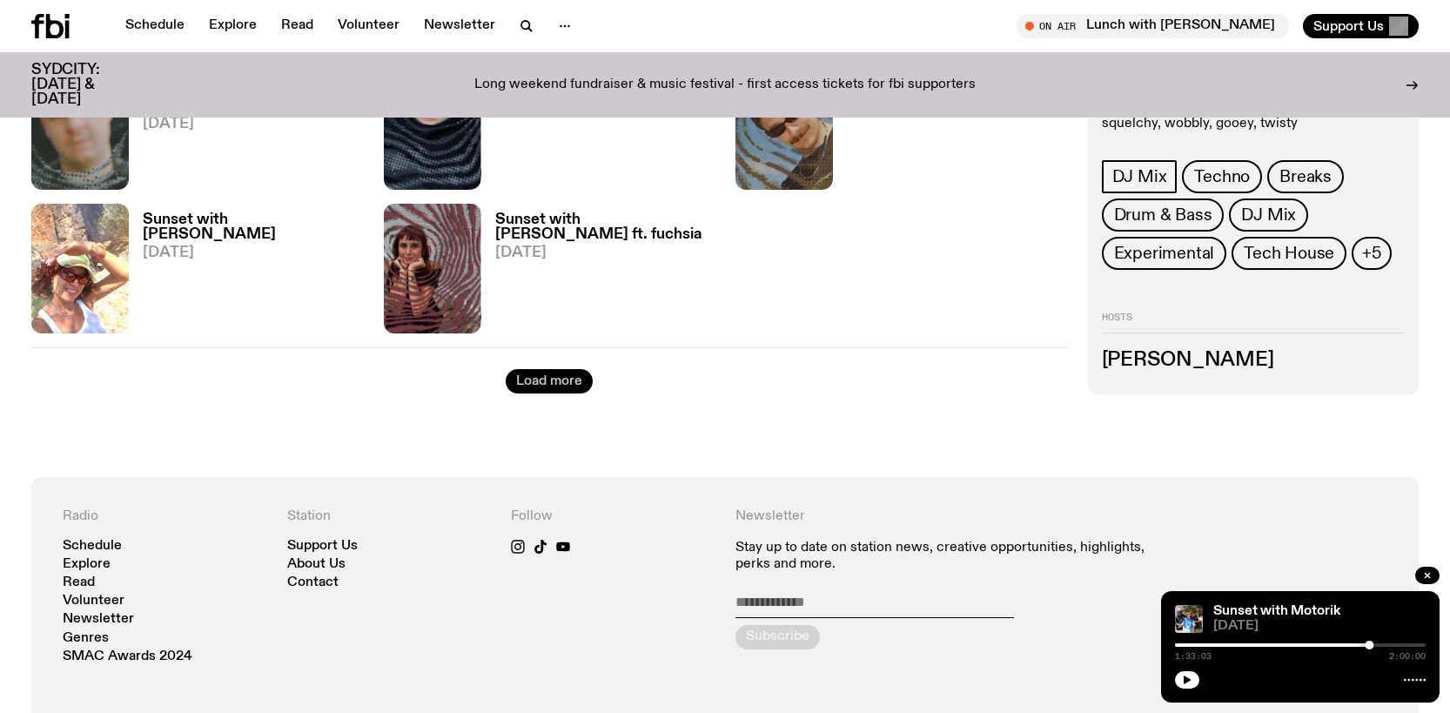
click at [567, 379] on button "Load more" at bounding box center [549, 381] width 87 height 24
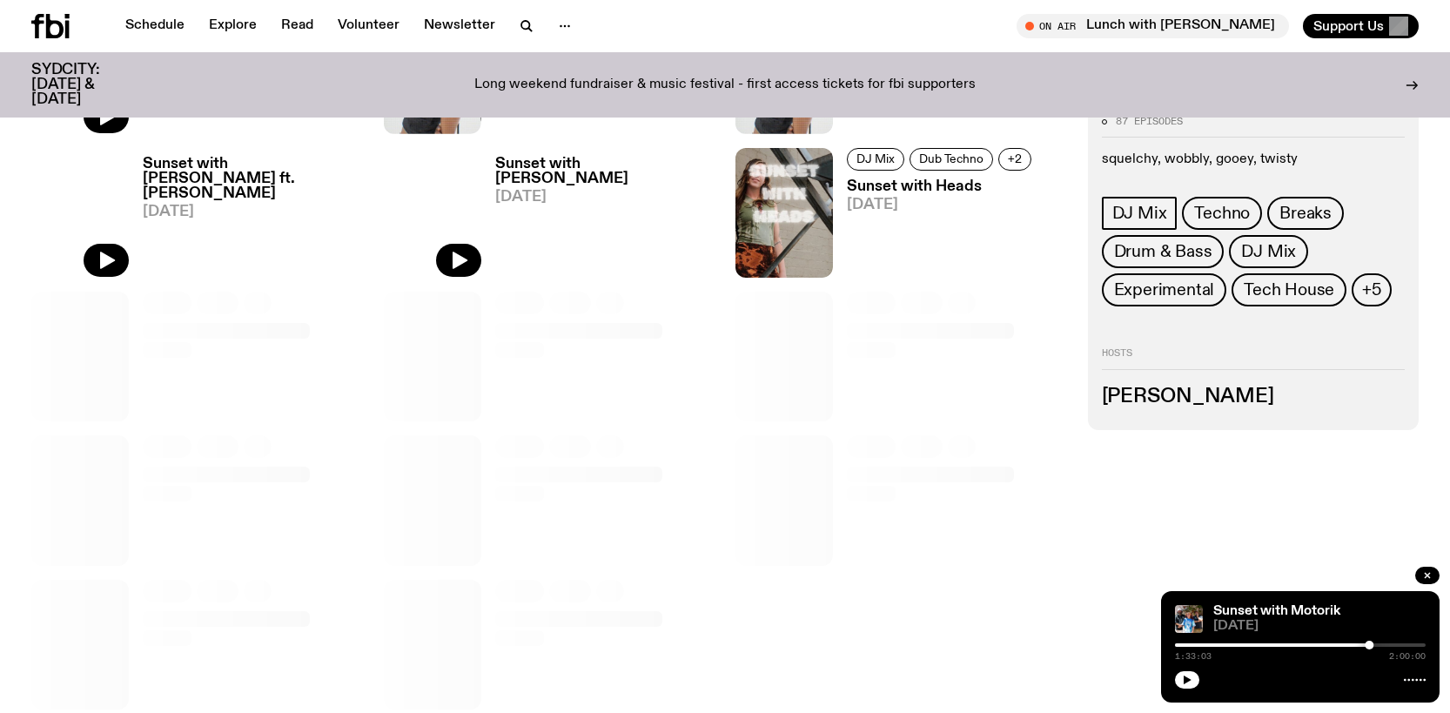
scroll to position [3119, 0]
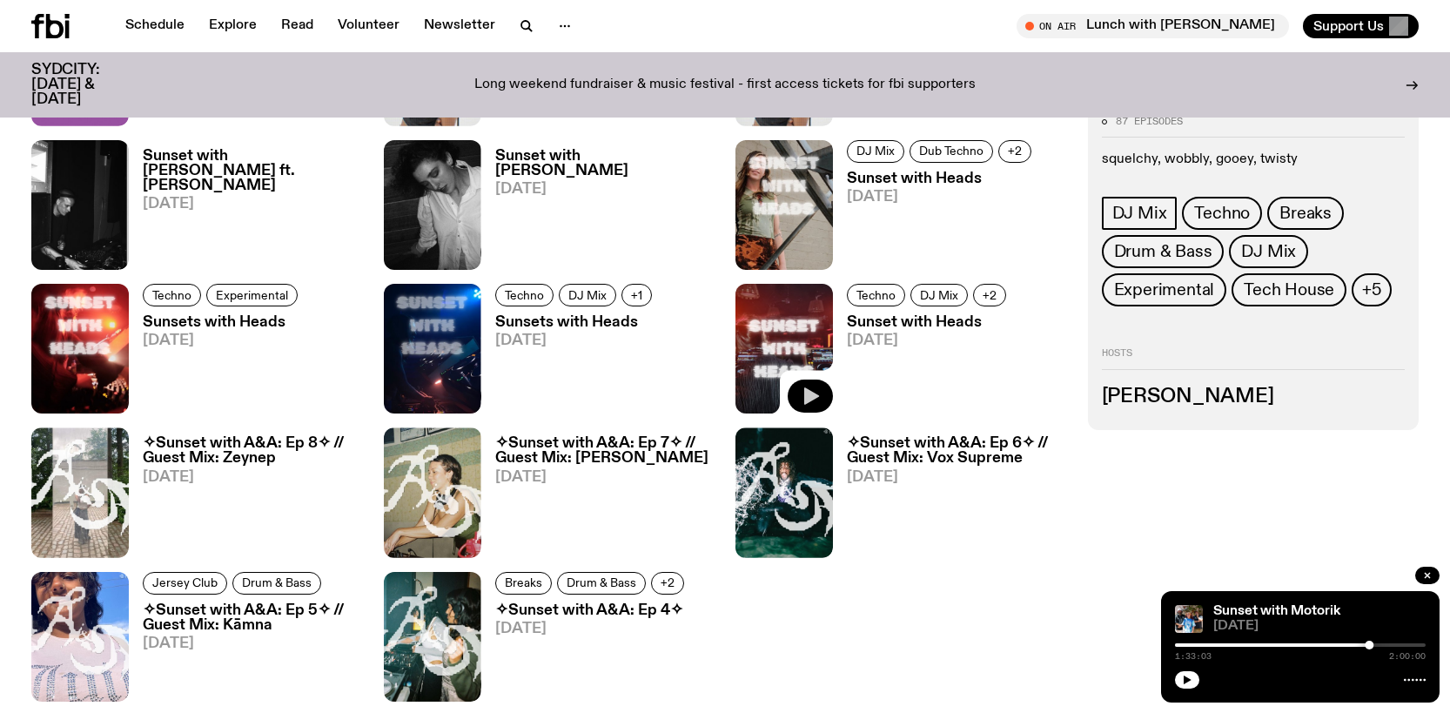
click at [814, 397] on icon "button" at bounding box center [811, 396] width 15 height 17
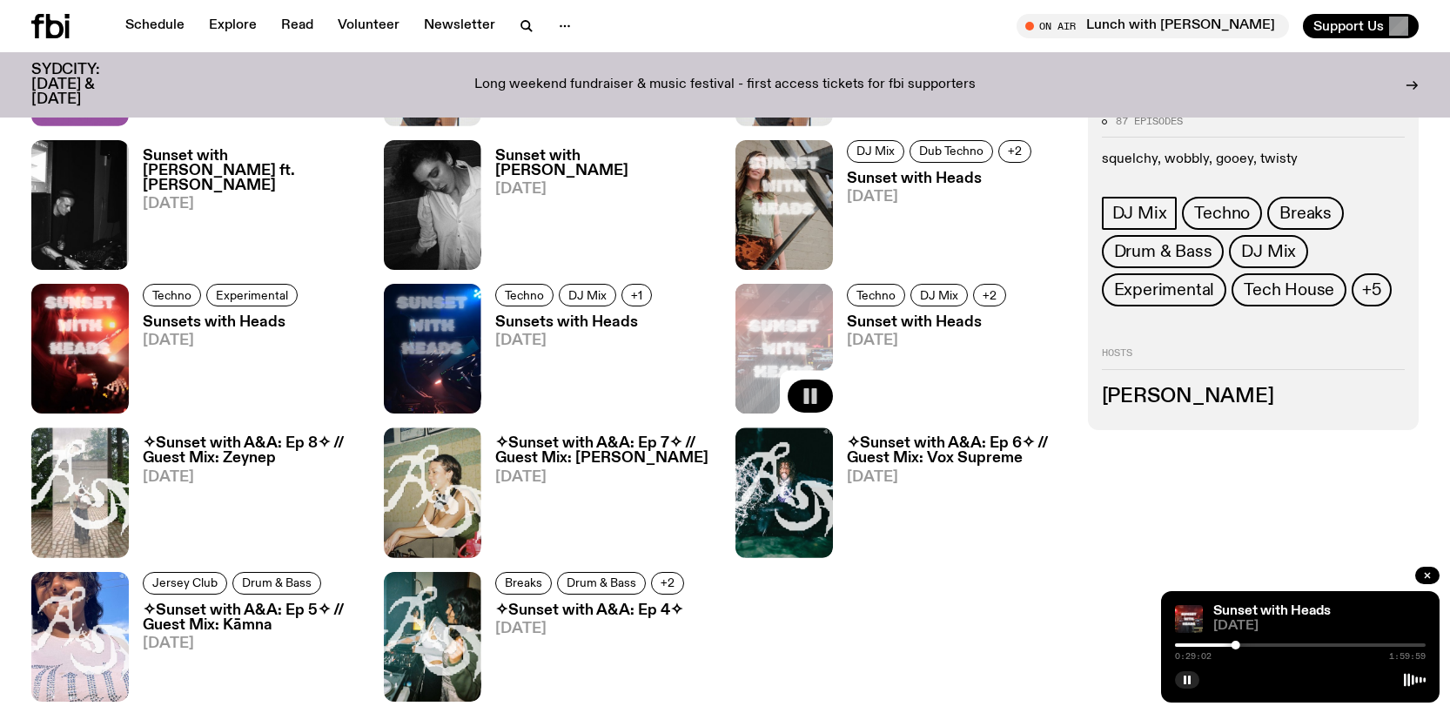
click at [1277, 637] on div "Sunset with Heads [DATE] 0:29:02 1:59:59" at bounding box center [1300, 646] width 278 height 111
click at [1277, 647] on div "0:29:03 1:59:59" at bounding box center [1300, 650] width 251 height 21
click at [1277, 644] on div at bounding box center [1300, 644] width 251 height 3
click at [48, 28] on icon at bounding box center [54, 26] width 17 height 24
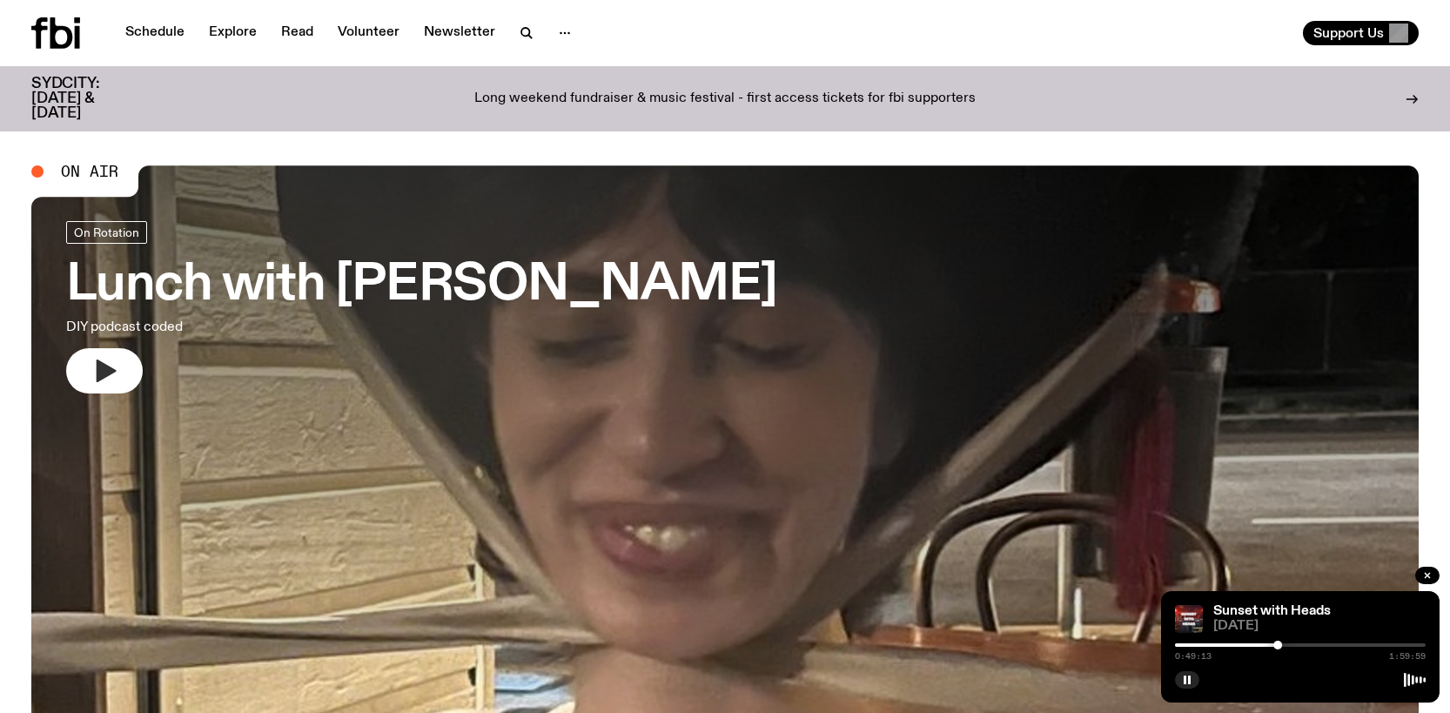
click at [119, 377] on button "button" at bounding box center [104, 370] width 77 height 45
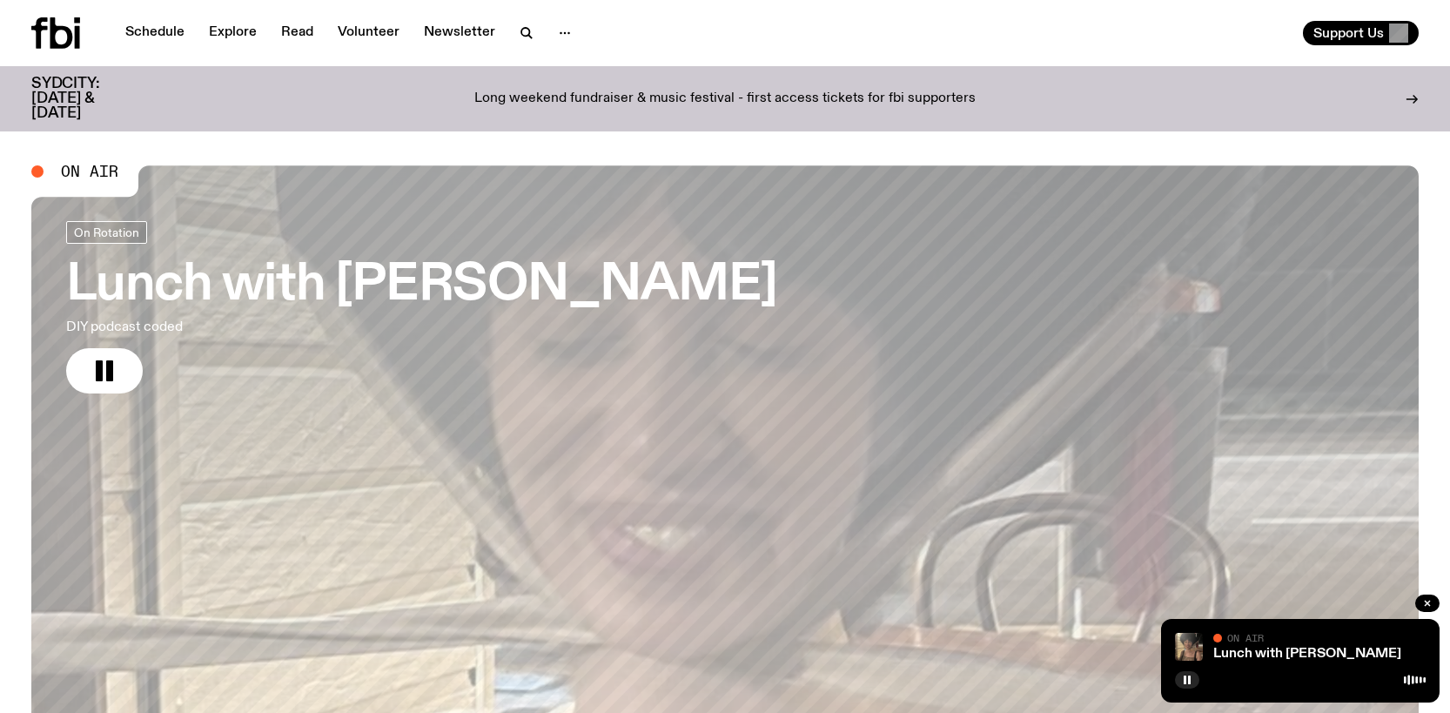
click at [718, 12] on div "Schedule Explore Read Volunteer Newsletter Support Us" at bounding box center [725, 33] width 1450 height 66
click at [88, 357] on button "button" at bounding box center [104, 370] width 77 height 45
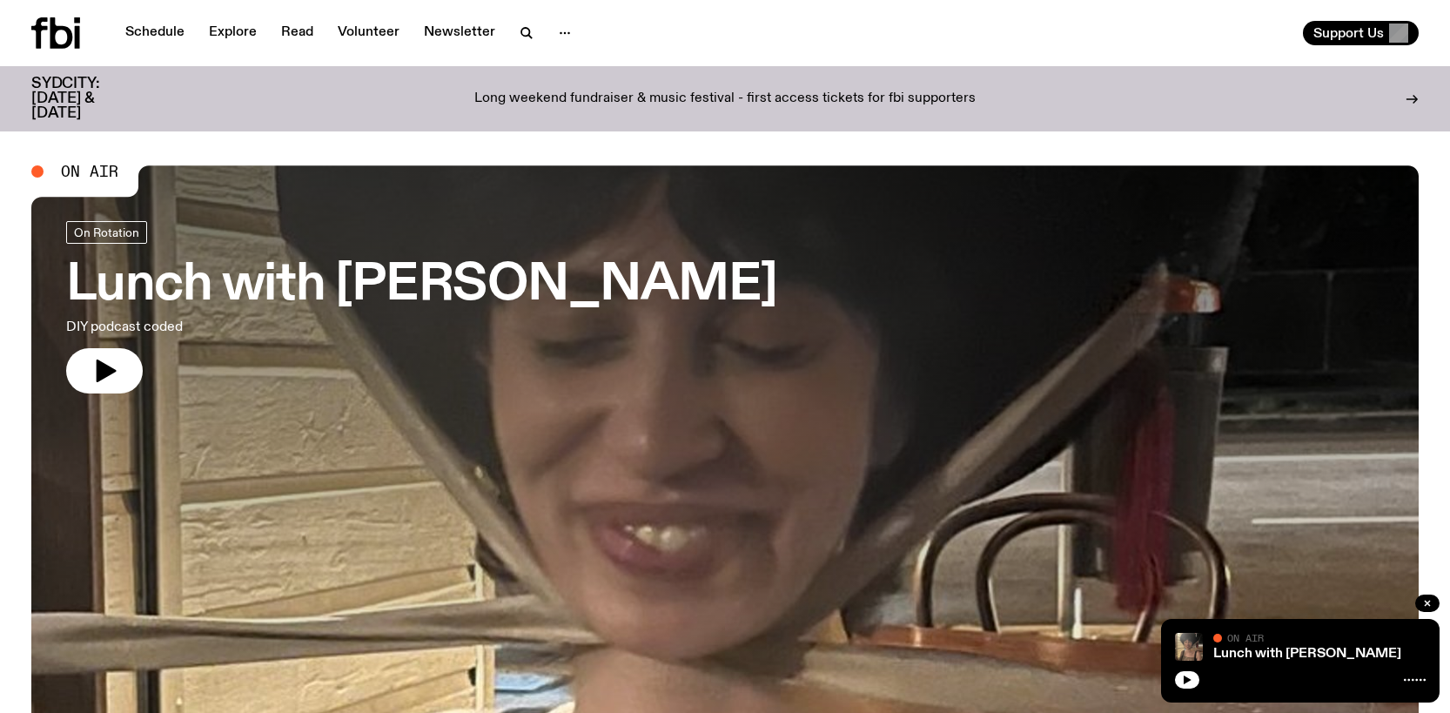
click at [50, 27] on icon at bounding box center [55, 32] width 49 height 31
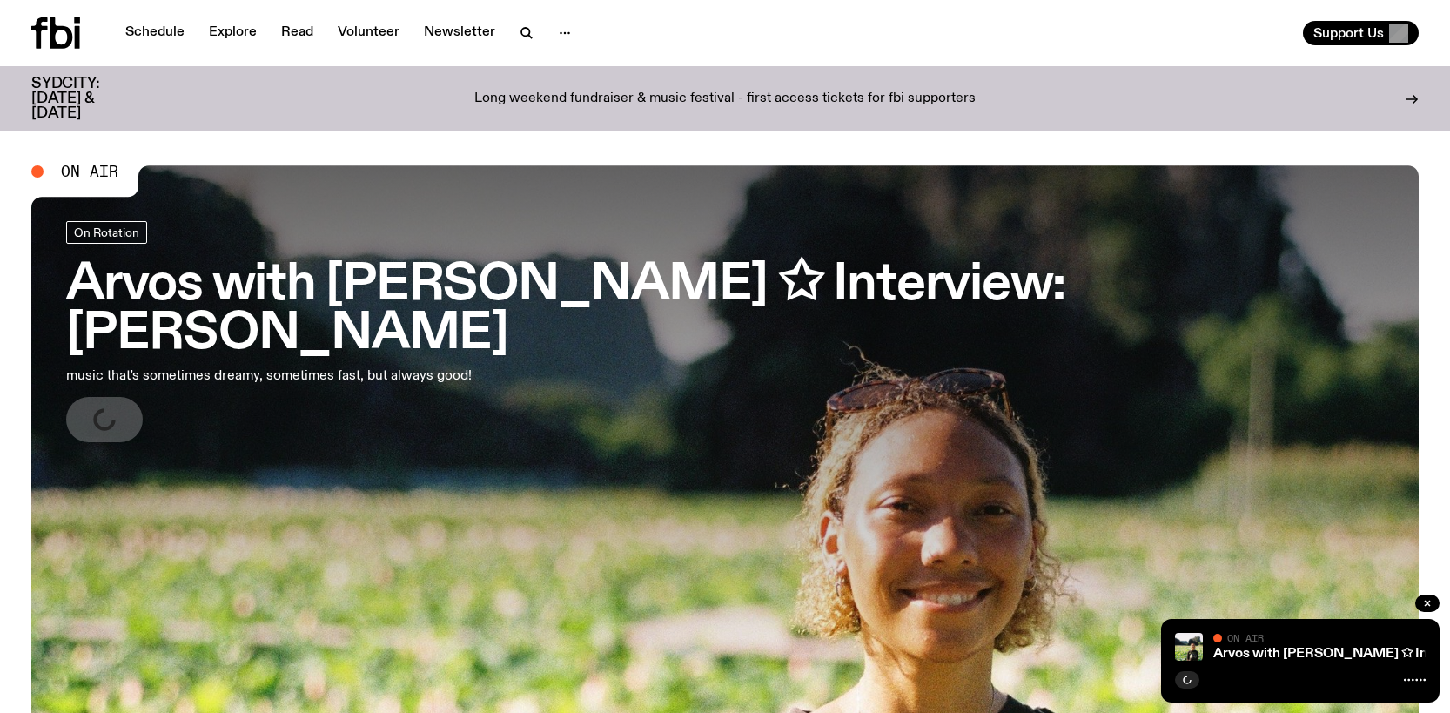
click at [651, 280] on h3 "Arvos with Bri Kennedy ✩ Interview: Rich Brian" at bounding box center [725, 309] width 1318 height 97
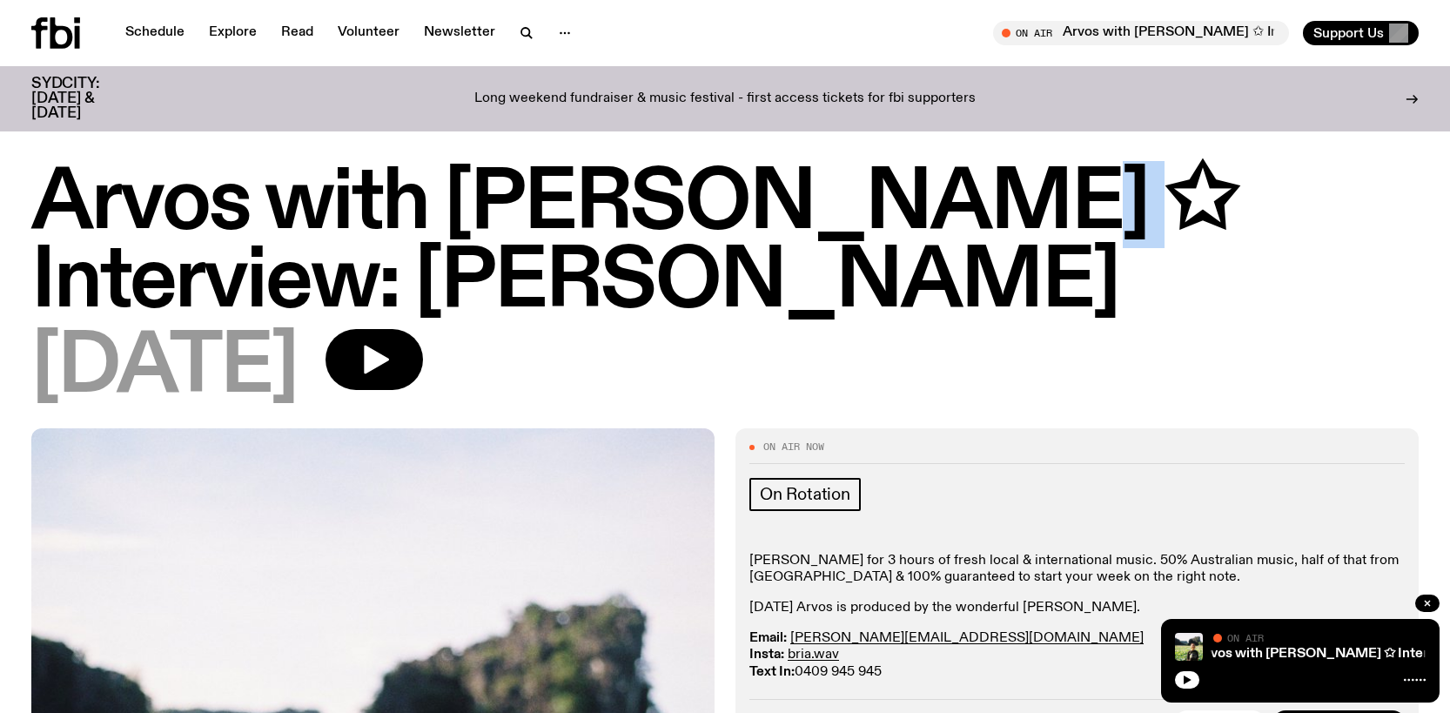
drag, startPoint x: 970, startPoint y: 207, endPoint x: 909, endPoint y: 203, distance: 61.1
click at [909, 203] on h1 "Arvos with Bri Kennedy ✩ Interview: Rich Brian" at bounding box center [724, 243] width 1387 height 157
click at [984, 283] on h1 "Arvos with Bri Kennedy ✩ Interview: Rich Brian" at bounding box center [724, 243] width 1387 height 157
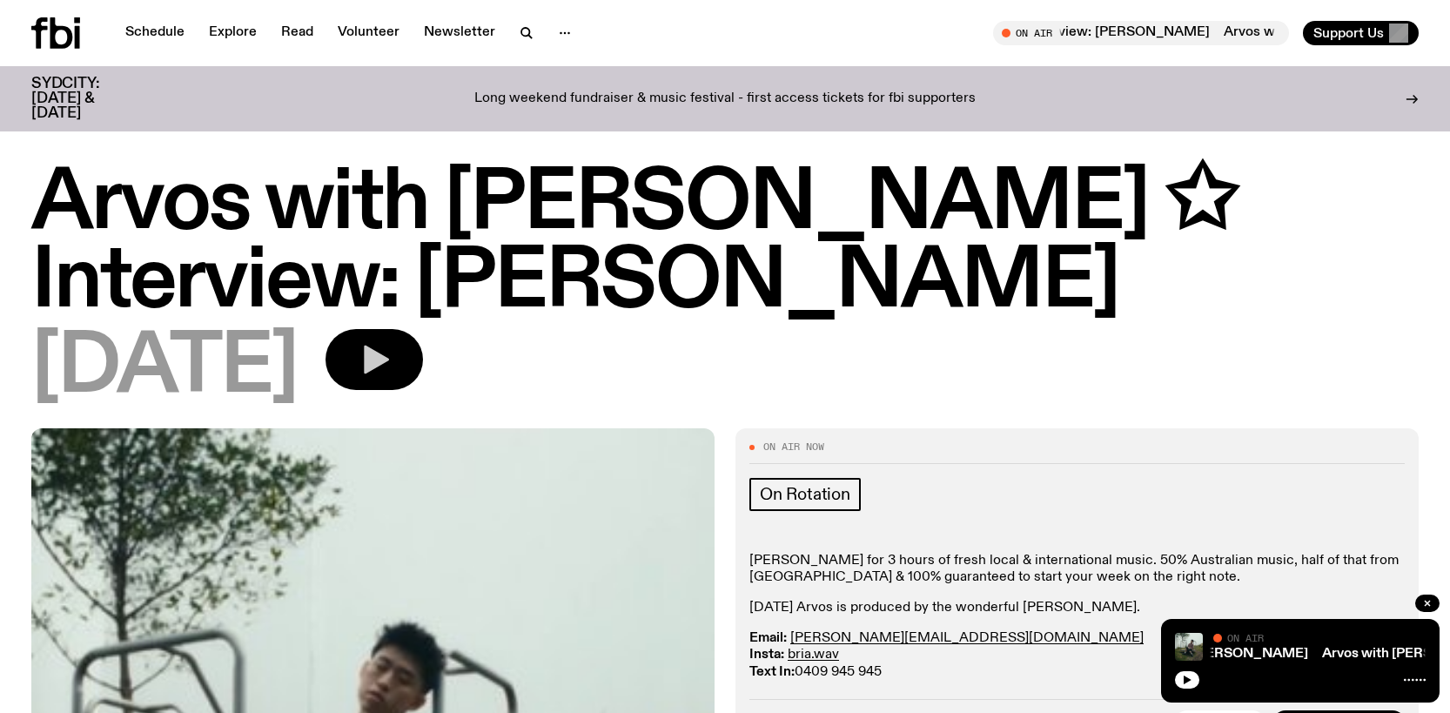
click at [392, 370] on icon "button" at bounding box center [374, 359] width 35 height 35
